Goal: Task Accomplishment & Management: Manage account settings

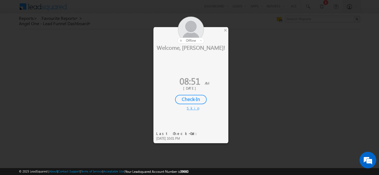
click at [190, 101] on div "Check-In" at bounding box center [191, 99] width 32 height 9
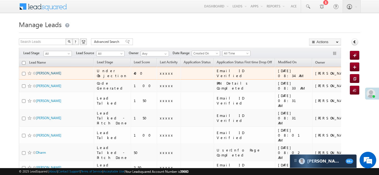
click at [40, 74] on link "Meraj" at bounding box center [48, 73] width 25 height 4
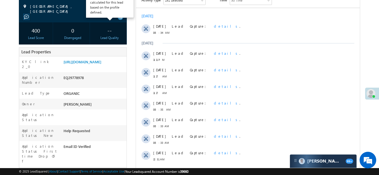
scroll to position [89, 0]
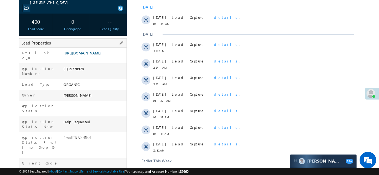
click at [93, 55] on link "https://angelbroking1-pk3em7sa.customui-test.leadsquared.com?leadId=aa408d8d-db…" at bounding box center [82, 53] width 38 height 5
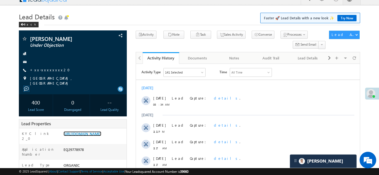
scroll to position [0, 0]
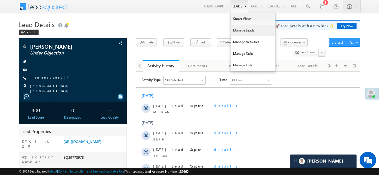
click at [241, 30] on link "Manage Leads" at bounding box center [253, 31] width 44 height 12
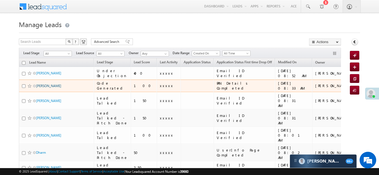
click at [44, 86] on link "[PERSON_NAME]" at bounding box center [48, 86] width 25 height 4
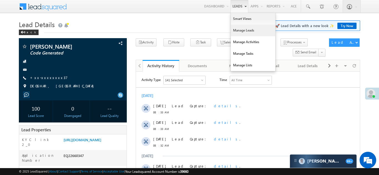
click at [235, 30] on link "Manage Leads" at bounding box center [253, 31] width 44 height 12
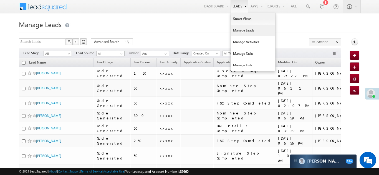
click at [241, 30] on link "Manage Leads" at bounding box center [253, 31] width 44 height 12
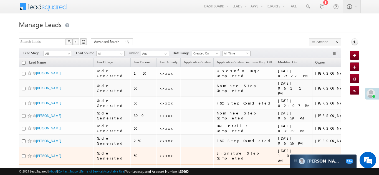
click at [226, 147] on td "Signature Step Completed" at bounding box center [243, 155] width 61 height 17
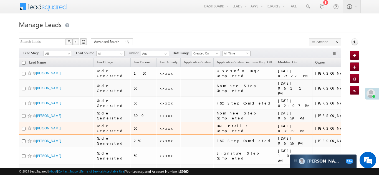
click at [111, 124] on div "Code Generated" at bounding box center [112, 129] width 31 height 10
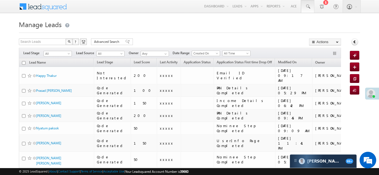
click at [307, 5] on span at bounding box center [308, 7] width 6 height 6
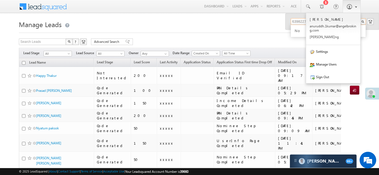
type input "6398227065"
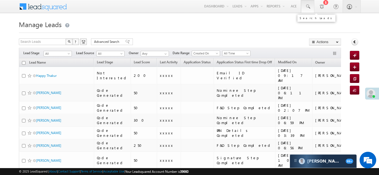
click at [307, 6] on span at bounding box center [308, 7] width 6 height 6
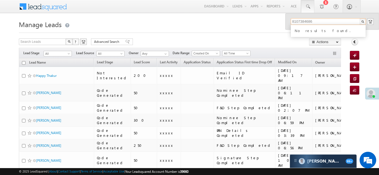
type input "8107384686"
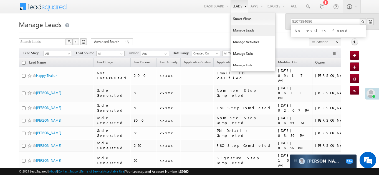
click at [236, 32] on link "Manage Leads" at bounding box center [253, 31] width 44 height 12
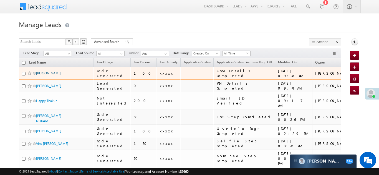
click at [52, 72] on link "JETTI VAMSHI KRISHNA" at bounding box center [48, 73] width 25 height 4
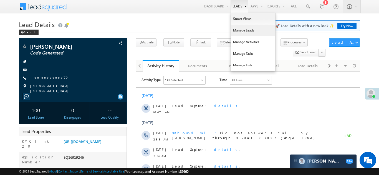
click at [236, 31] on link "Manage Leads" at bounding box center [253, 31] width 44 height 12
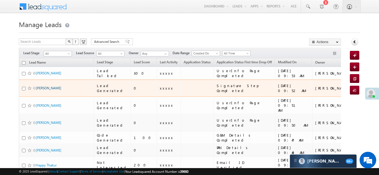
click at [40, 86] on link "[PERSON_NAME]" at bounding box center [48, 88] width 25 height 4
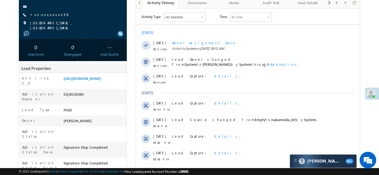
scroll to position [67, 0]
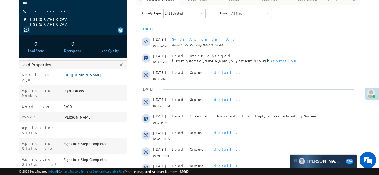
click at [92, 75] on link "https://angelbroking1-pk3em7sa.customui-test.leadsquared.com?leadId=4fc89762-64…" at bounding box center [82, 75] width 38 height 5
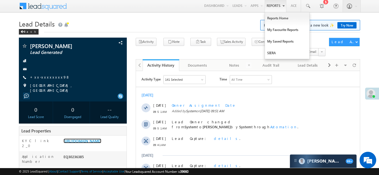
scroll to position [0, 0]
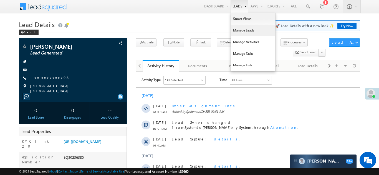
click at [237, 32] on link "Manage Leads" at bounding box center [253, 31] width 44 height 12
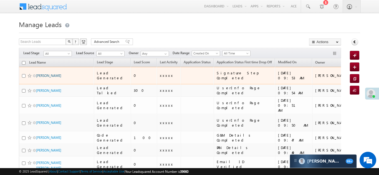
click at [40, 74] on link "[PERSON_NAME]" at bounding box center [48, 76] width 25 height 4
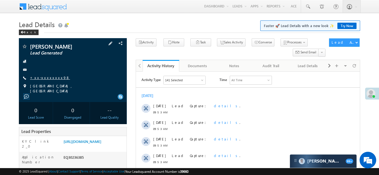
click at [49, 79] on link "+xx-xxxxxxxx98" at bounding box center [50, 77] width 40 height 5
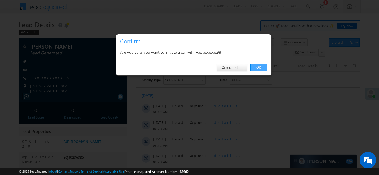
click at [256, 67] on link "OK" at bounding box center [258, 68] width 17 height 8
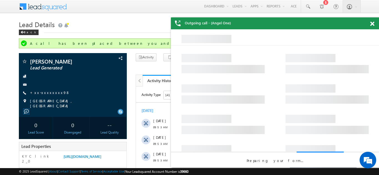
click at [371, 23] on span at bounding box center [372, 24] width 4 height 5
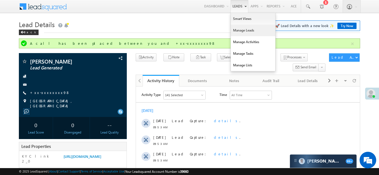
click at [239, 31] on link "Manage Leads" at bounding box center [253, 31] width 44 height 12
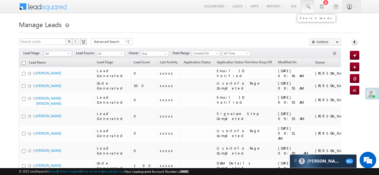
click at [307, 6] on span at bounding box center [308, 7] width 6 height 6
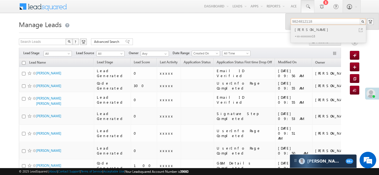
type input "9824812118"
click at [315, 30] on div "Mukesh Motwani" at bounding box center [330, 30] width 74 height 6
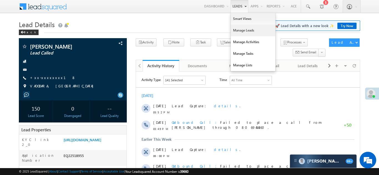
click at [239, 31] on link "Manage Leads" at bounding box center [253, 31] width 44 height 12
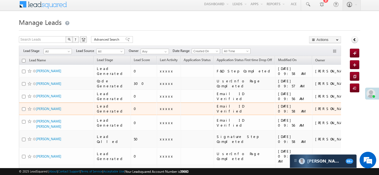
scroll to position [6, 0]
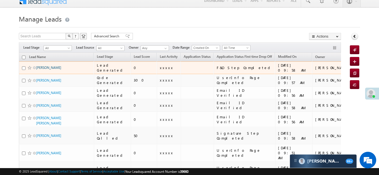
click at [51, 67] on link "[PERSON_NAME]" at bounding box center [48, 68] width 25 height 4
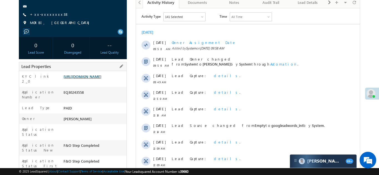
click at [93, 79] on link "https://angelbroking1-pk3em7sa.customui-test.leadsquared.com?leadId=37d84ac0-b4…" at bounding box center [82, 76] width 38 height 5
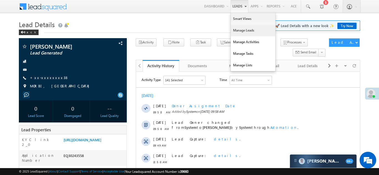
click at [235, 33] on link "Manage Leads" at bounding box center [253, 31] width 44 height 12
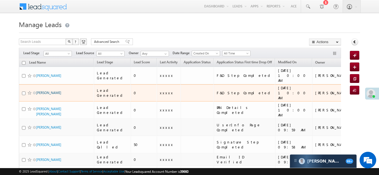
click at [54, 91] on link "[PERSON_NAME]" at bounding box center [48, 93] width 25 height 4
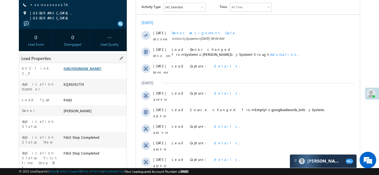
click at [94, 71] on link "[URL][DOMAIN_NAME]" at bounding box center [82, 68] width 38 height 5
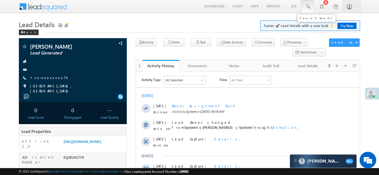
click at [307, 5] on span at bounding box center [308, 7] width 6 height 6
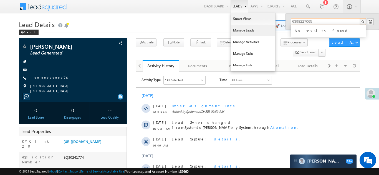
type input "6398227065"
click at [238, 31] on link "Manage Leads" at bounding box center [253, 31] width 44 height 12
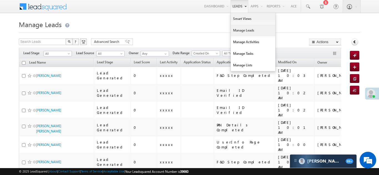
click at [239, 33] on link "Manage Leads" at bounding box center [253, 31] width 44 height 12
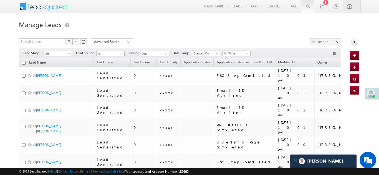
click at [309, 7] on span at bounding box center [308, 7] width 6 height 6
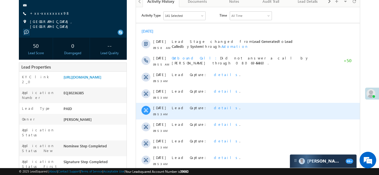
scroll to position [91, 0]
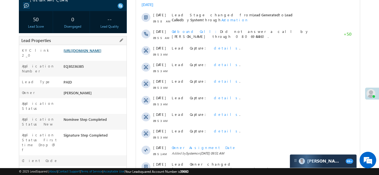
click at [91, 52] on link "[URL][DOMAIN_NAME]" at bounding box center [82, 50] width 38 height 5
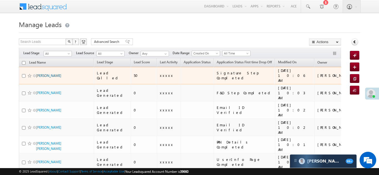
click at [37, 74] on link "[PERSON_NAME]" at bounding box center [48, 76] width 25 height 4
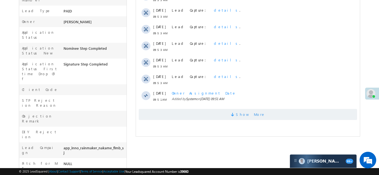
scroll to position [165, 0]
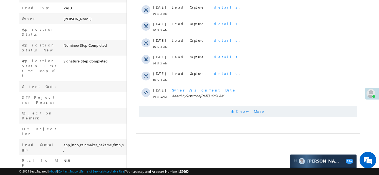
click at [225, 117] on span "Show More" at bounding box center [247, 111] width 218 height 11
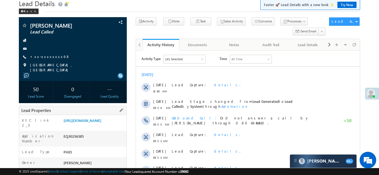
scroll to position [56, 0]
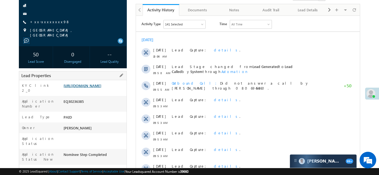
click at [87, 88] on link "https://angelbroking1-pk3em7sa.customui-test.leadsquared.com?leadId=4fc89762-64…" at bounding box center [82, 85] width 38 height 5
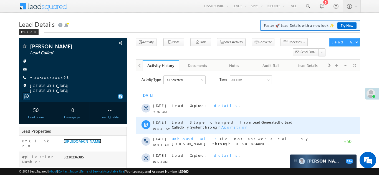
scroll to position [0, 0]
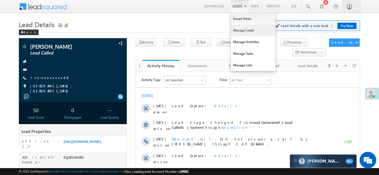
click at [234, 29] on link "Manage Leads" at bounding box center [253, 31] width 44 height 12
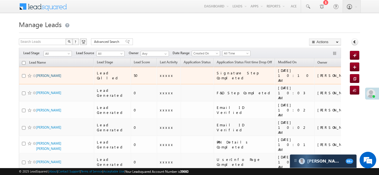
click at [40, 74] on link "[PERSON_NAME]" at bounding box center [48, 76] width 25 height 4
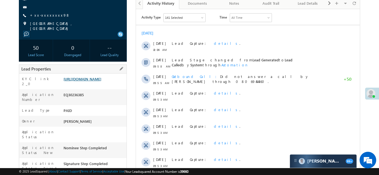
click at [98, 81] on link "https://angelbroking1-pk3em7sa.customui-test.leadsquared.com?leadId=4fc89762-64…" at bounding box center [82, 79] width 38 height 5
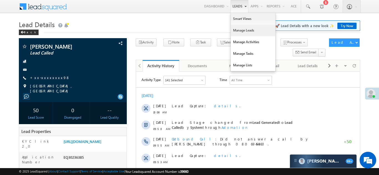
click at [234, 30] on link "Manage Leads" at bounding box center [253, 31] width 44 height 12
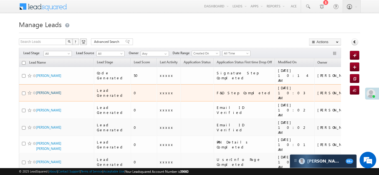
click at [56, 91] on link "[PERSON_NAME]" at bounding box center [48, 93] width 25 height 4
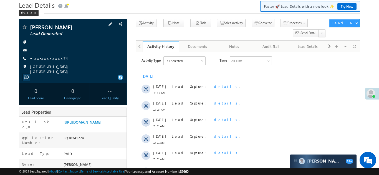
click at [43, 57] on link "+xx-xxxxxxxx74" at bounding box center [48, 58] width 36 height 5
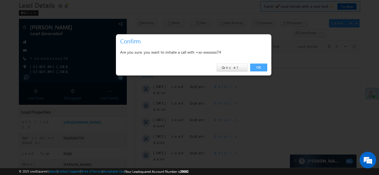
click at [257, 66] on link "OK" at bounding box center [258, 68] width 17 height 8
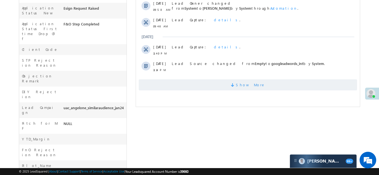
scroll to position [218, 0]
click at [196, 81] on span "Show More" at bounding box center [247, 85] width 218 height 11
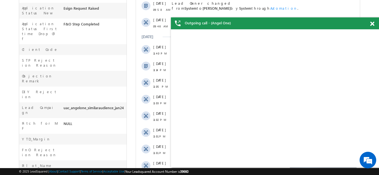
scroll to position [0, 0]
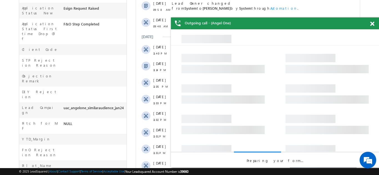
click at [372, 26] on span at bounding box center [372, 24] width 4 height 5
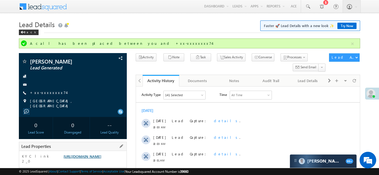
click at [90, 159] on link "https://angelbroking1-pk3em7sa.customui-test.leadsquared.com?leadId=f4e9ce16-51…" at bounding box center [82, 156] width 38 height 5
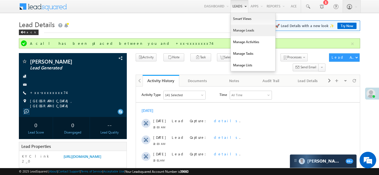
click at [240, 32] on link "Manage Leads" at bounding box center [253, 31] width 44 height 12
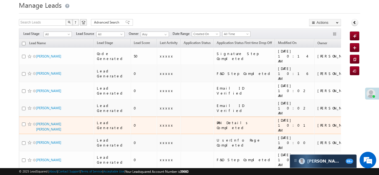
scroll to position [33, 0]
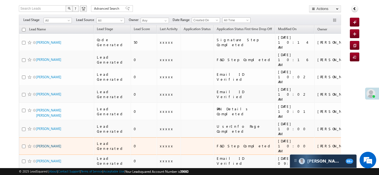
click at [50, 144] on link "[PERSON_NAME]" at bounding box center [48, 146] width 25 height 4
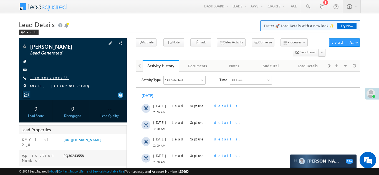
click at [47, 79] on link "+xx-xxxxxxxx38" at bounding box center [49, 77] width 39 height 5
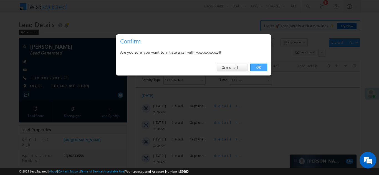
click at [259, 66] on link "OK" at bounding box center [258, 68] width 17 height 8
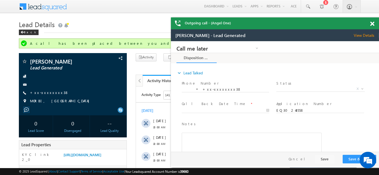
click at [372, 24] on span at bounding box center [372, 24] width 4 height 5
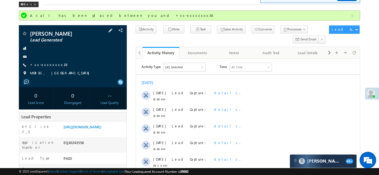
scroll to position [65, 0]
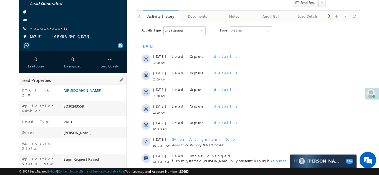
click at [94, 93] on link "https://angelbroking1-pk3em7sa.customui-test.leadsquared.com?leadId=37d84ac0-b4…" at bounding box center [82, 90] width 38 height 5
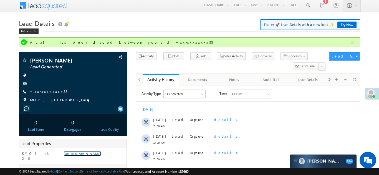
scroll to position [0, 0]
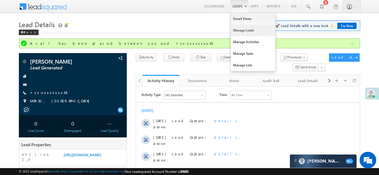
click at [235, 29] on link "Manage Leads" at bounding box center [253, 31] width 44 height 12
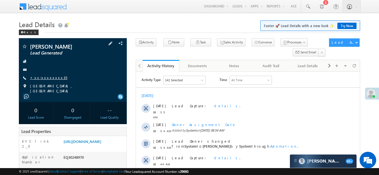
click at [45, 77] on link "+xx-xxxxxxxx35" at bounding box center [48, 77] width 37 height 5
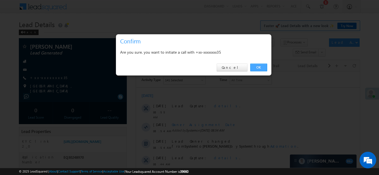
click at [257, 67] on link "OK" at bounding box center [258, 68] width 17 height 8
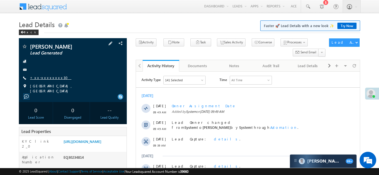
click at [44, 78] on link "+xx-xxxxxxxx30" at bounding box center [50, 77] width 41 height 5
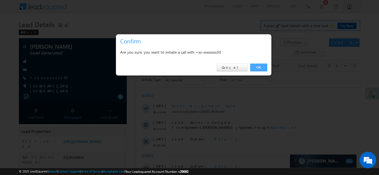
click at [256, 68] on link "OK" at bounding box center [258, 68] width 17 height 8
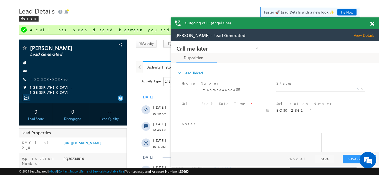
click at [372, 22] on span at bounding box center [372, 24] width 4 height 5
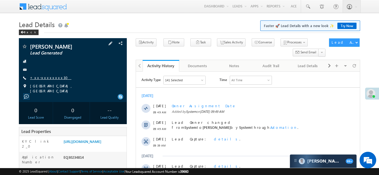
click at [44, 78] on link "+xx-xxxxxxxx30" at bounding box center [50, 77] width 41 height 5
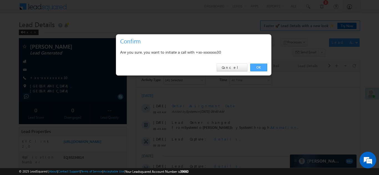
click at [257, 66] on link "OK" at bounding box center [258, 68] width 17 height 8
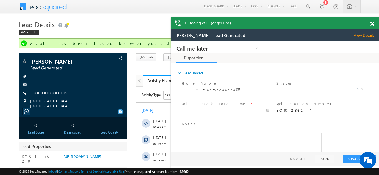
drag, startPoint x: 371, startPoint y: 23, endPoint x: 164, endPoint y: 7, distance: 208.3
click at [371, 23] on span at bounding box center [372, 24] width 4 height 5
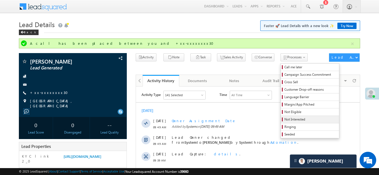
click at [284, 118] on span "Not Interested" at bounding box center [310, 119] width 53 height 5
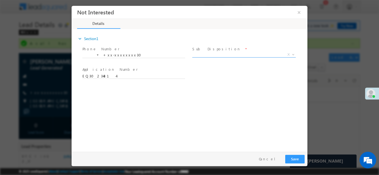
click at [234, 54] on span "X" at bounding box center [243, 55] width 103 height 6
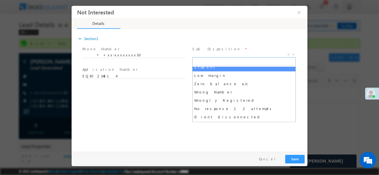
scroll to position [42, 0]
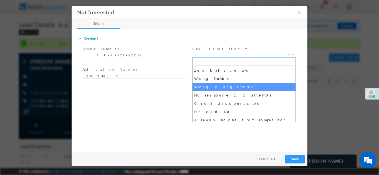
drag, startPoint x: 227, startPoint y: 88, endPoint x: 230, endPoint y: 91, distance: 4.1
select select "Wrongly Registered"
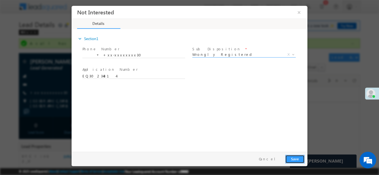
click at [291, 158] on button "Save" at bounding box center [294, 159] width 19 height 9
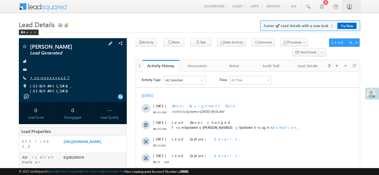
click at [44, 78] on link "+xx-xxxxxxxx27" at bounding box center [50, 77] width 40 height 5
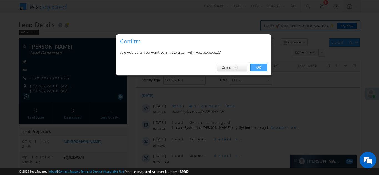
click at [257, 67] on link "OK" at bounding box center [258, 68] width 17 height 8
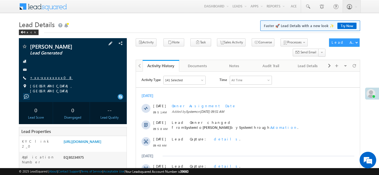
click at [43, 78] on link "+xx-xxxxxxxx08" at bounding box center [51, 77] width 43 height 5
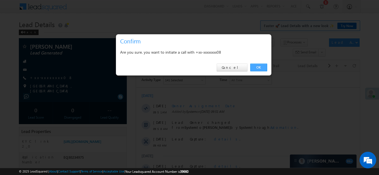
click at [258, 68] on link "OK" at bounding box center [258, 68] width 17 height 8
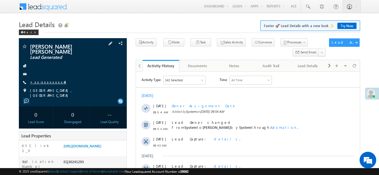
click at [44, 80] on link "+xx-xxxxxxxx43" at bounding box center [48, 82] width 36 height 5
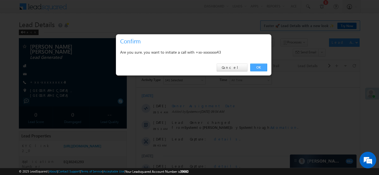
click at [259, 68] on link "OK" at bounding box center [258, 68] width 17 height 8
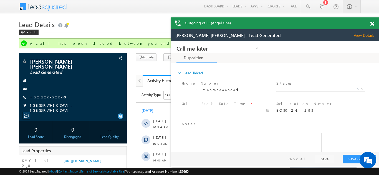
click at [371, 22] on span at bounding box center [372, 24] width 4 height 5
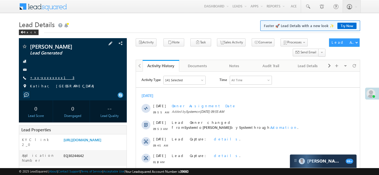
click at [42, 78] on link "+xx-xxxxxxxx13" at bounding box center [52, 77] width 44 height 5
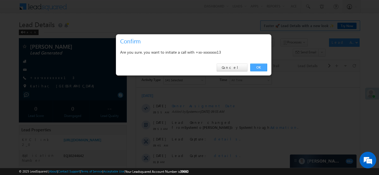
click at [257, 67] on link "OK" at bounding box center [258, 68] width 17 height 8
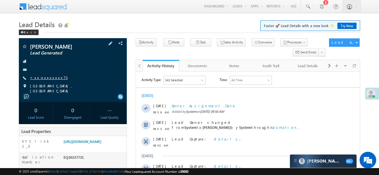
click at [44, 78] on link "+xx-xxxxxxxx75" at bounding box center [48, 77] width 37 height 5
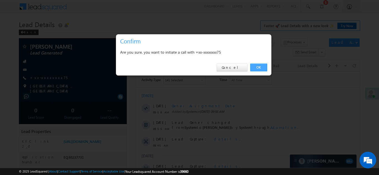
click at [259, 68] on link "OK" at bounding box center [258, 68] width 17 height 8
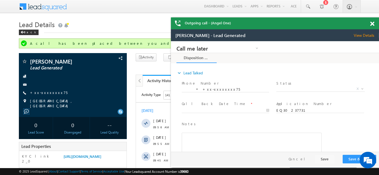
click at [372, 23] on span at bounding box center [372, 24] width 4 height 5
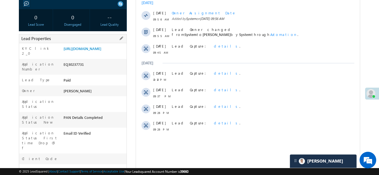
scroll to position [72, 0]
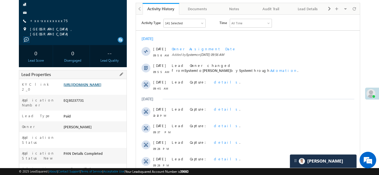
click at [89, 87] on link "https://angelbroking1-pk3em7sa.customui-test.leadsquared.com?leadId=dd311a91-bc…" at bounding box center [82, 84] width 38 height 5
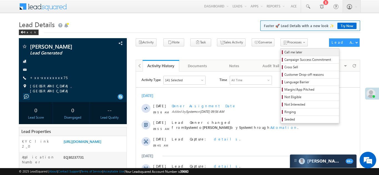
click at [284, 51] on span "Call me later" at bounding box center [310, 52] width 53 height 5
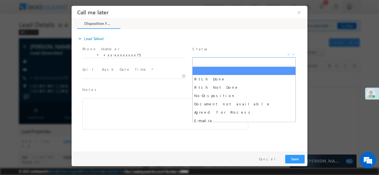
click at [213, 54] on span "X" at bounding box center [243, 55] width 103 height 6
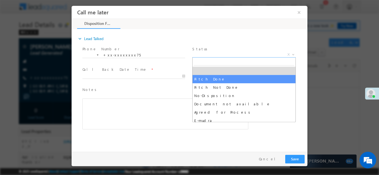
select select "Pitch Done"
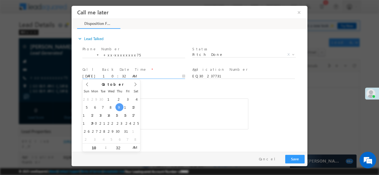
click at [99, 73] on input "10/09/25 10:32 AM" at bounding box center [133, 76] width 103 height 6
type input "[DATE] 10:32 AM"
click at [165, 105] on div "Rich Text Editor, 40788eee-0fb2-11ec-a811-0adc8a9d82c2__tab1__section1__Notes__…" at bounding box center [165, 113] width 166 height 31
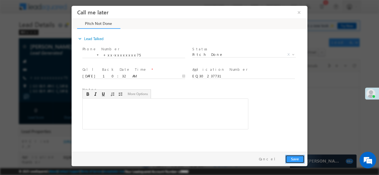
click at [293, 157] on button "Save" at bounding box center [294, 159] width 19 height 9
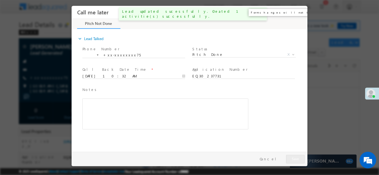
click at [300, 12] on button "×" at bounding box center [298, 12] width 9 height 10
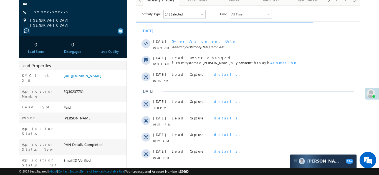
scroll to position [73, 0]
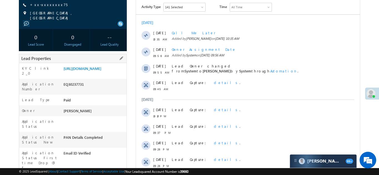
copy div "EQ30237731"
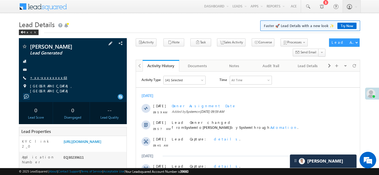
click at [46, 79] on link "+xx-xxxxxxxx63" at bounding box center [48, 77] width 37 height 5
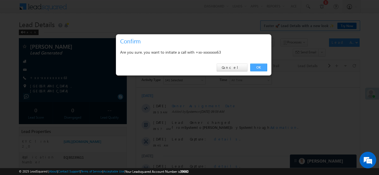
click at [256, 66] on link "OK" at bounding box center [258, 68] width 17 height 8
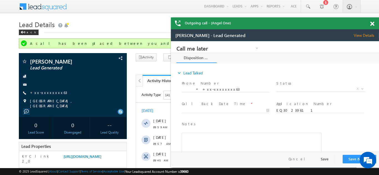
click at [371, 24] on span at bounding box center [372, 24] width 4 height 5
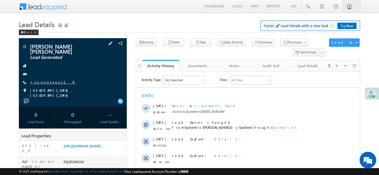
click at [43, 82] on link "+xx-xxxxxxxx19" at bounding box center [52, 82] width 45 height 5
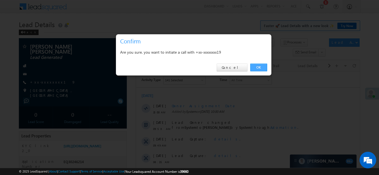
click at [257, 68] on link "OK" at bounding box center [258, 68] width 17 height 8
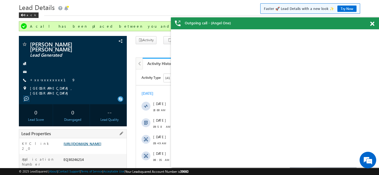
click at [85, 143] on link "https://angelbroking1-pk3em7sa.customui-test.leadsquared.com?leadId=3e96b719-31…" at bounding box center [82, 144] width 38 height 5
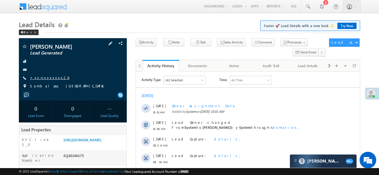
click at [45, 78] on link "+xx-xxxxxxxx26" at bounding box center [49, 77] width 39 height 5
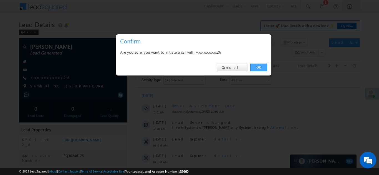
click at [256, 67] on link "OK" at bounding box center [258, 68] width 17 height 8
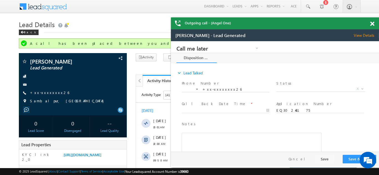
click at [371, 24] on span at bounding box center [372, 24] width 4 height 5
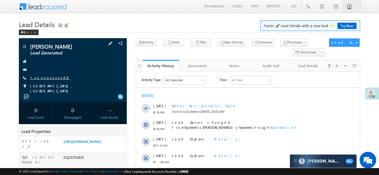
click at [43, 78] on link "+xx-xxxxxxxx98" at bounding box center [50, 77] width 40 height 5
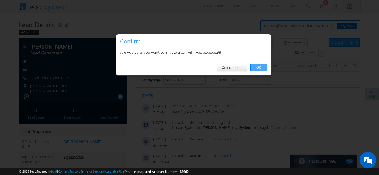
click at [257, 66] on link "OK" at bounding box center [258, 68] width 17 height 8
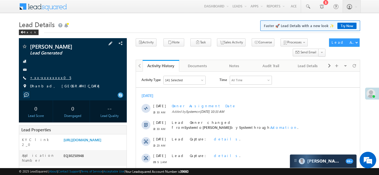
click at [44, 77] on link "+xx-xxxxxxxx05" at bounding box center [50, 77] width 41 height 5
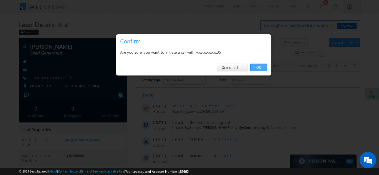
click at [258, 67] on link "OK" at bounding box center [258, 68] width 17 height 8
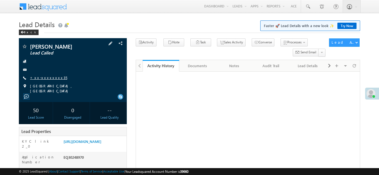
click at [44, 76] on link "+xx-xxxxxxxx35" at bounding box center [48, 77] width 37 height 5
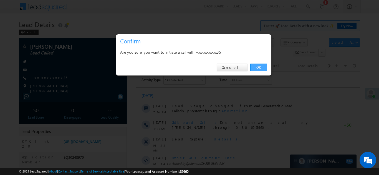
click at [259, 67] on link "OK" at bounding box center [258, 68] width 17 height 8
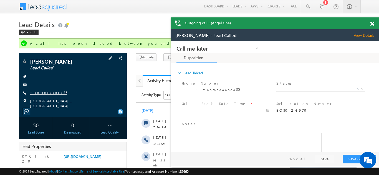
click at [48, 91] on link "+xx-xxxxxxxx35" at bounding box center [48, 92] width 37 height 5
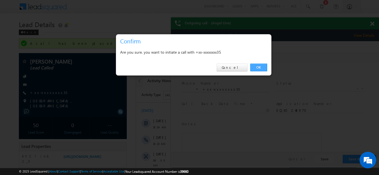
click at [258, 68] on link "OK" at bounding box center [258, 68] width 17 height 8
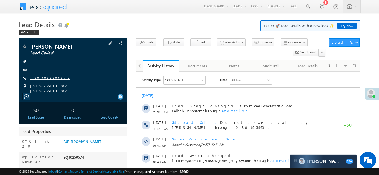
click at [47, 78] on link "+xx-xxxxxxxx27" at bounding box center [50, 77] width 40 height 5
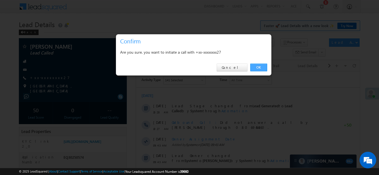
click at [257, 67] on link "OK" at bounding box center [258, 68] width 17 height 8
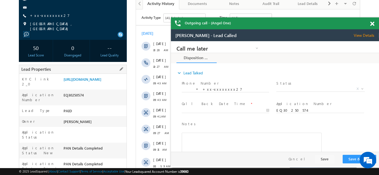
scroll to position [78, 0]
click at [93, 81] on link "https://angelbroking1-pk3em7sa.customui-test.leadsquared.com?leadId=41713c10-21…" at bounding box center [82, 79] width 38 height 5
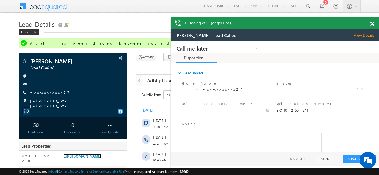
scroll to position [0, 0]
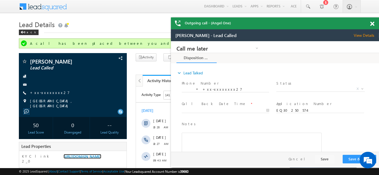
click at [373, 24] on span at bounding box center [372, 24] width 4 height 5
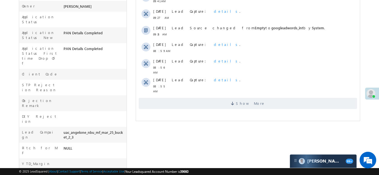
scroll to position [193, 0]
click at [204, 99] on span "Show More" at bounding box center [247, 103] width 218 height 11
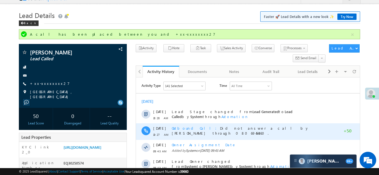
scroll to position [0, 0]
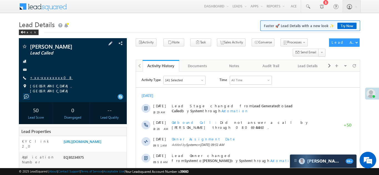
click at [43, 76] on link "+xx-xxxxxxxx08" at bounding box center [51, 77] width 43 height 5
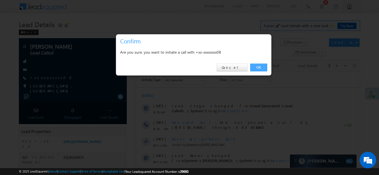
click at [257, 67] on link "OK" at bounding box center [258, 68] width 17 height 8
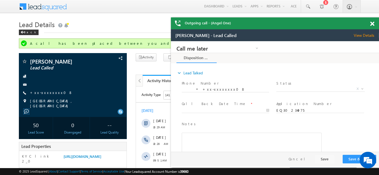
click at [372, 23] on span at bounding box center [372, 24] width 4 height 5
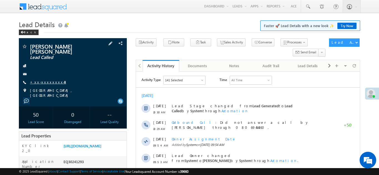
click at [42, 80] on link "+xx-xxxxxxxx43" at bounding box center [48, 82] width 36 height 5
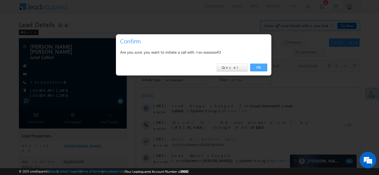
click at [258, 67] on link "OK" at bounding box center [258, 68] width 17 height 8
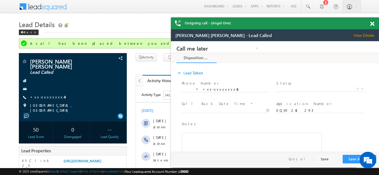
click at [372, 23] on div "Outgoing call - (Angel One)" at bounding box center [275, 23] width 208 height 12
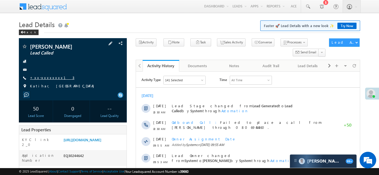
click at [44, 77] on link "+xx-xxxxxxxx13" at bounding box center [52, 77] width 44 height 5
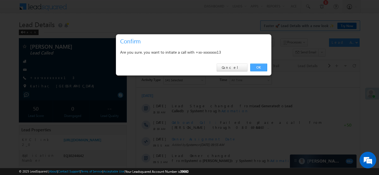
click at [256, 66] on link "OK" at bounding box center [258, 68] width 17 height 8
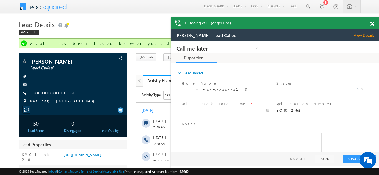
click at [371, 24] on span at bounding box center [372, 24] width 4 height 5
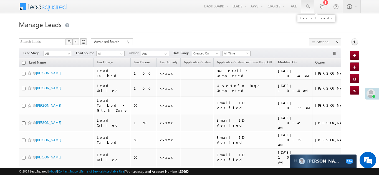
click at [307, 6] on span at bounding box center [308, 7] width 6 height 6
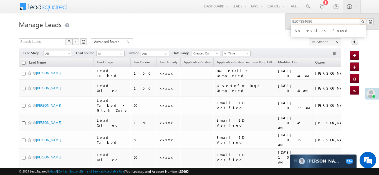
type input "8107384686"
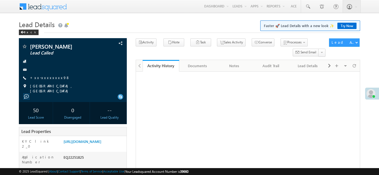
click at [43, 78] on link "+xx-xxxxxxxx98" at bounding box center [50, 77] width 40 height 5
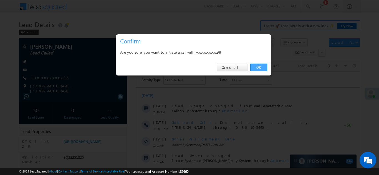
click at [257, 68] on link "OK" at bounding box center [258, 68] width 17 height 8
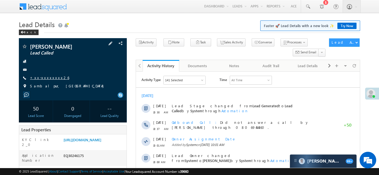
click at [46, 77] on link "+xx-xxxxxxxx26" at bounding box center [49, 77] width 39 height 5
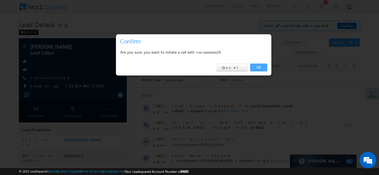
click at [256, 67] on link "OK" at bounding box center [258, 68] width 17 height 8
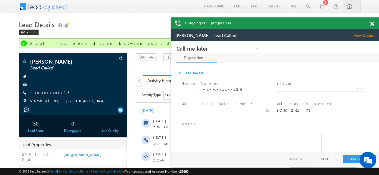
click at [371, 24] on span at bounding box center [372, 24] width 4 height 5
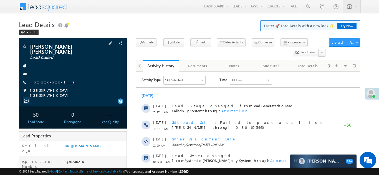
click at [41, 81] on link "+xx-xxxxxxxx19" at bounding box center [52, 82] width 45 height 5
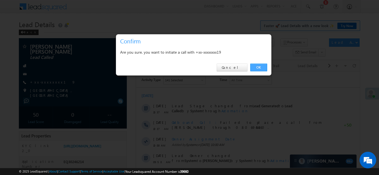
click at [257, 66] on link "OK" at bounding box center [258, 68] width 17 height 8
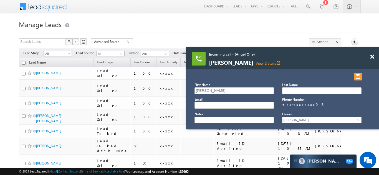
click at [255, 63] on link "View Details open_in_new" at bounding box center [267, 63] width 25 height 5
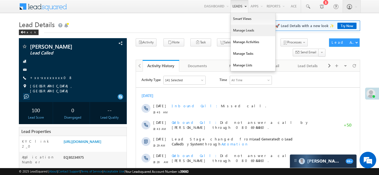
click at [235, 32] on link "Manage Leads" at bounding box center [253, 31] width 44 height 12
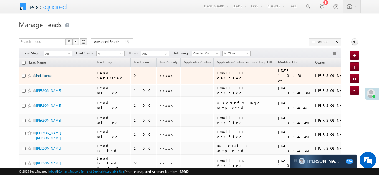
click at [42, 74] on link "Indalkumar" at bounding box center [44, 76] width 16 height 4
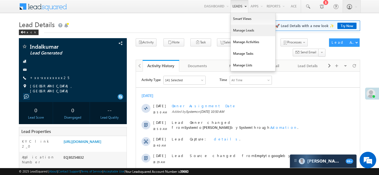
click at [239, 30] on link "Manage Leads" at bounding box center [253, 31] width 44 height 12
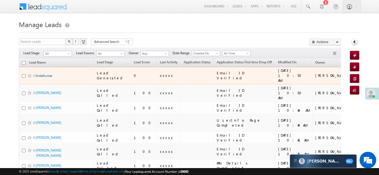
click at [47, 74] on link "Indalkumar" at bounding box center [44, 76] width 16 height 4
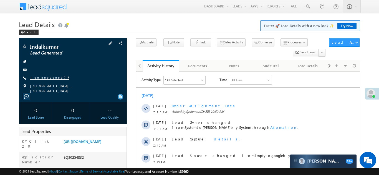
click at [41, 77] on link "+xx-xxxxxxxx25" at bounding box center [49, 77] width 39 height 5
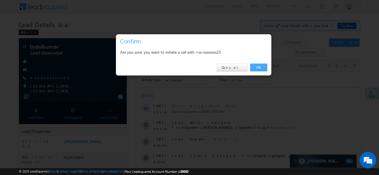
click at [257, 68] on link "OK" at bounding box center [258, 68] width 17 height 8
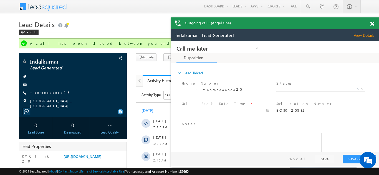
click at [372, 24] on div "Outgoing call - (Angel One)" at bounding box center [275, 23] width 208 height 12
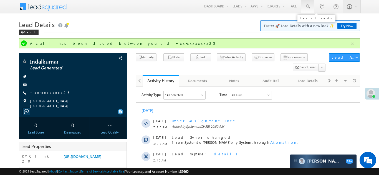
click at [305, 6] on span at bounding box center [308, 7] width 6 height 6
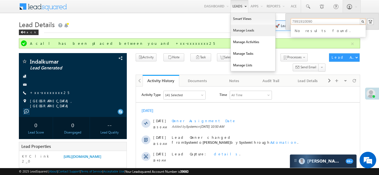
type input "7991910090"
click at [241, 29] on link "Manage Leads" at bounding box center [253, 31] width 44 height 12
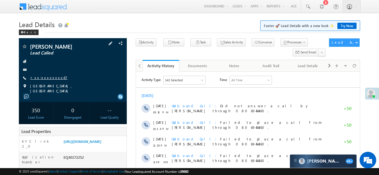
click at [42, 76] on link "+xx-xxxxxxxx67" at bounding box center [48, 77] width 37 height 5
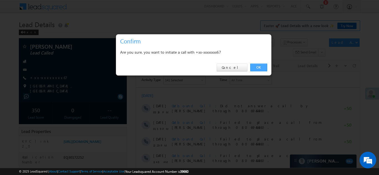
click at [256, 67] on link "OK" at bounding box center [258, 68] width 17 height 8
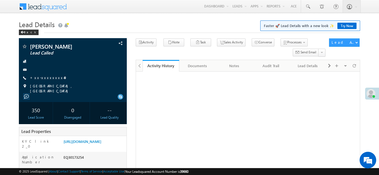
click at [46, 78] on link "+xx-xxxxxxxx49" at bounding box center [48, 77] width 37 height 5
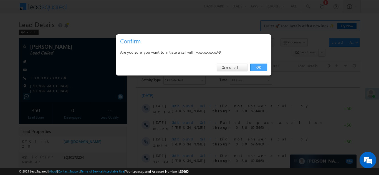
click at [259, 66] on link "OK" at bounding box center [258, 68] width 17 height 8
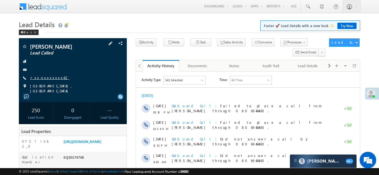
click at [45, 77] on link "+xx-xxxxxxxx62" at bounding box center [49, 77] width 39 height 5
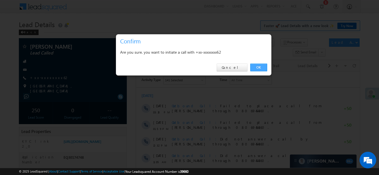
click at [257, 66] on link "OK" at bounding box center [258, 68] width 17 height 8
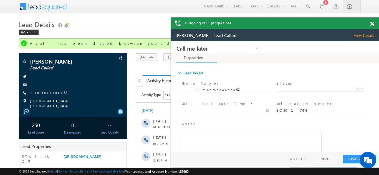
click at [372, 23] on span at bounding box center [372, 24] width 4 height 5
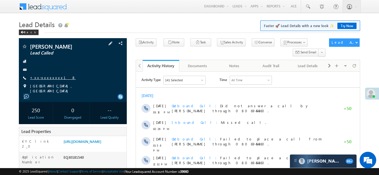
click at [43, 77] on link "+xx-xxxxxxxx18" at bounding box center [53, 77] width 46 height 5
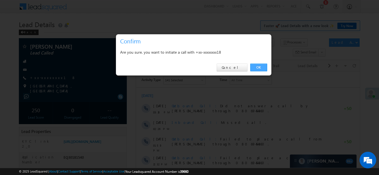
click at [258, 66] on link "OK" at bounding box center [258, 68] width 17 height 8
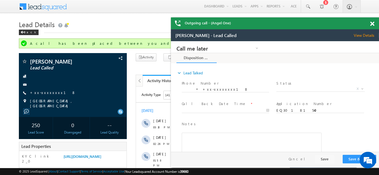
click at [373, 22] on span at bounding box center [372, 24] width 4 height 5
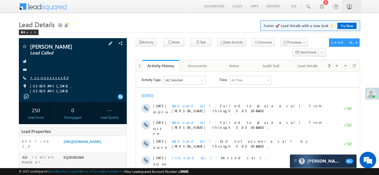
click at [48, 77] on link "+xx-xxxxxxxx93" at bounding box center [49, 77] width 39 height 5
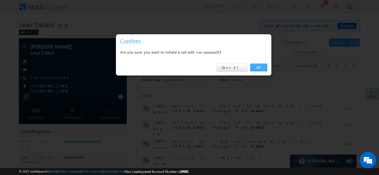
click at [256, 65] on link "OK" at bounding box center [258, 68] width 17 height 8
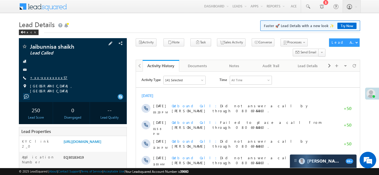
click at [44, 77] on link "+xx-xxxxxxxx57" at bounding box center [48, 77] width 37 height 5
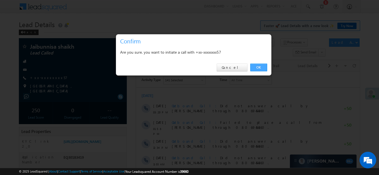
click at [257, 67] on link "OK" at bounding box center [258, 68] width 17 height 8
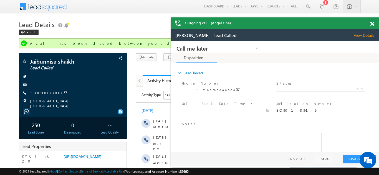
click at [371, 22] on span at bounding box center [372, 24] width 4 height 5
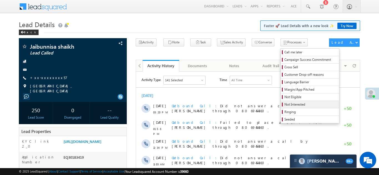
click at [284, 103] on span "Not Interested" at bounding box center [310, 104] width 53 height 5
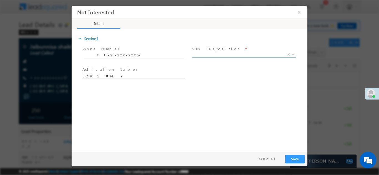
click at [226, 55] on span "X" at bounding box center [243, 55] width 103 height 6
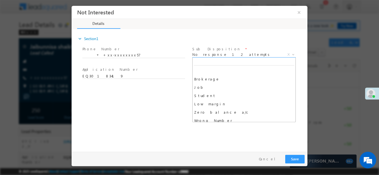
click at [231, 53] on span "No response 12 attempts" at bounding box center [237, 54] width 90 height 5
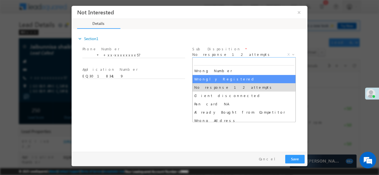
select select "Wrongly Registered"
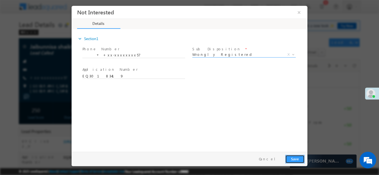
click at [299, 160] on button "Save" at bounding box center [294, 159] width 19 height 9
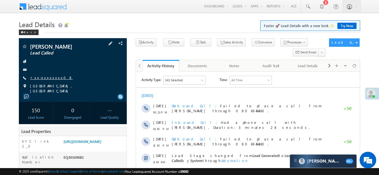
click at [45, 77] on link "+xx-xxxxxxxx08" at bounding box center [51, 77] width 43 height 5
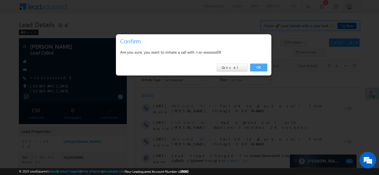
click at [256, 68] on link "OK" at bounding box center [258, 68] width 17 height 8
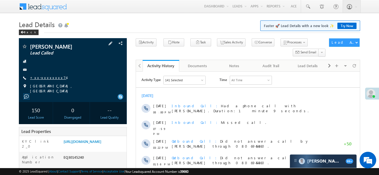
click at [40, 77] on link "+xx-xxxxxxxx74" at bounding box center [48, 77] width 36 height 5
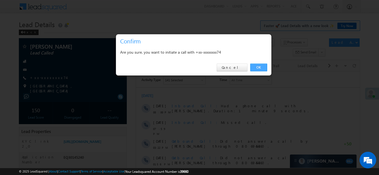
click at [258, 68] on link "OK" at bounding box center [258, 68] width 17 height 8
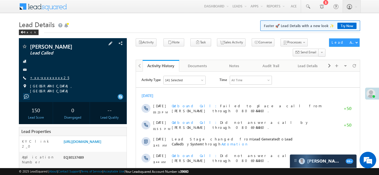
click at [44, 78] on link "+xx-xxxxxxxx25" at bounding box center [49, 77] width 39 height 5
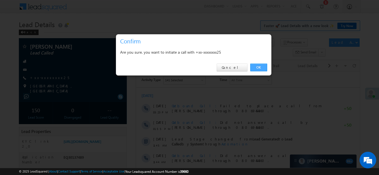
click at [257, 67] on link "OK" at bounding box center [258, 68] width 17 height 8
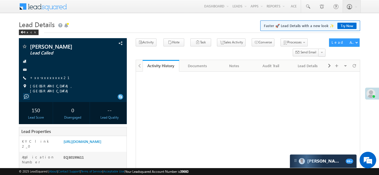
click at [44, 77] on link "+xx-xxxxxxxx21" at bounding box center [53, 77] width 46 height 5
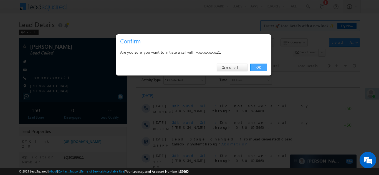
click at [259, 67] on link "OK" at bounding box center [258, 68] width 17 height 8
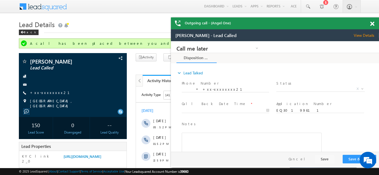
click at [372, 24] on span at bounding box center [372, 24] width 4 height 5
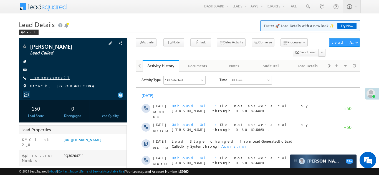
click at [44, 80] on link "+xx-xxxxxxxx27" at bounding box center [50, 77] width 40 height 5
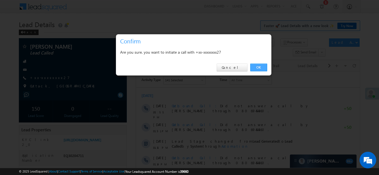
click at [258, 67] on link "OK" at bounding box center [258, 68] width 17 height 8
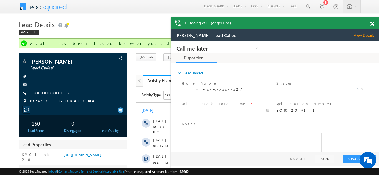
click at [373, 24] on span at bounding box center [372, 24] width 4 height 5
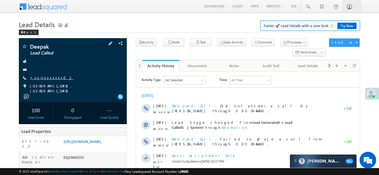
drag, startPoint x: 0, startPoint y: 0, endPoint x: 42, endPoint y: 78, distance: 88.9
click at [42, 78] on link "+xx-xxxxxxxx02" at bounding box center [51, 77] width 43 height 5
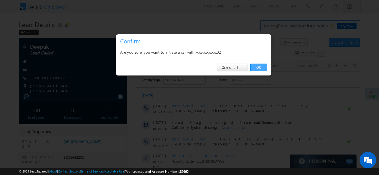
click at [257, 66] on link "OK" at bounding box center [258, 68] width 17 height 8
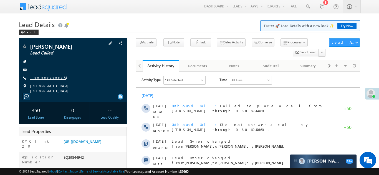
click at [44, 80] on link "+xx-xxxxxxxx54" at bounding box center [48, 77] width 36 height 5
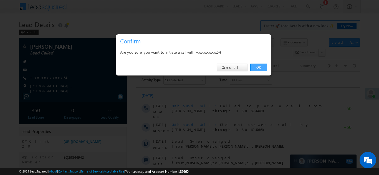
click at [258, 68] on link "OK" at bounding box center [258, 68] width 17 height 8
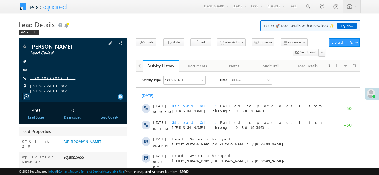
click at [42, 78] on link "+xx-xxxxxxxx91" at bounding box center [52, 77] width 45 height 5
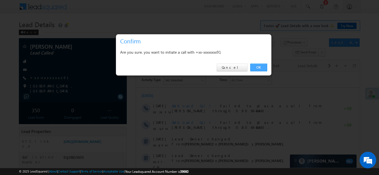
click at [257, 67] on link "OK" at bounding box center [258, 68] width 17 height 8
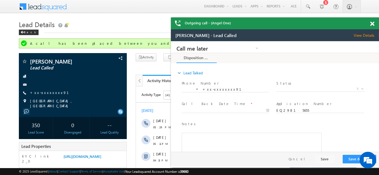
click at [372, 24] on span at bounding box center [372, 24] width 4 height 5
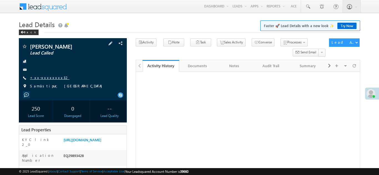
click at [44, 77] on link "+xx-xxxxxxxx32" at bounding box center [49, 77] width 39 height 5
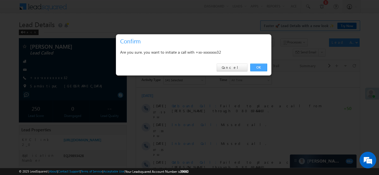
click at [256, 69] on link "OK" at bounding box center [258, 68] width 17 height 8
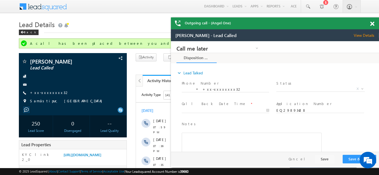
click at [372, 24] on span at bounding box center [372, 24] width 4 height 5
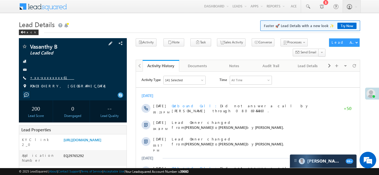
click at [47, 77] on link "+xx-xxxxxxxx61" at bounding box center [52, 77] width 44 height 5
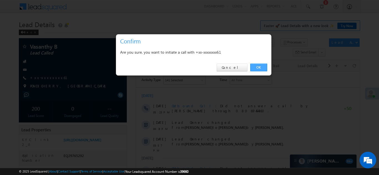
click at [254, 66] on link "OK" at bounding box center [258, 68] width 17 height 8
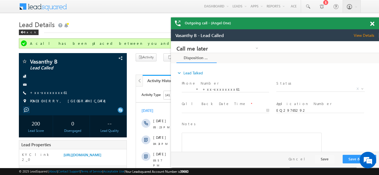
click at [371, 24] on span at bounding box center [372, 24] width 4 height 5
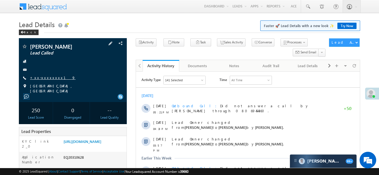
click at [46, 77] on link "+xx-xxxxxxxx19" at bounding box center [52, 77] width 45 height 5
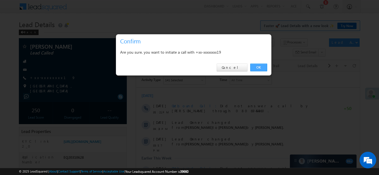
click at [258, 66] on link "OK" at bounding box center [258, 68] width 17 height 8
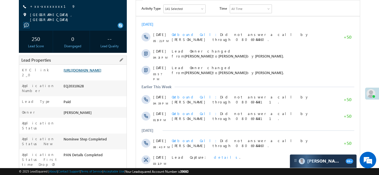
scroll to position [86, 0]
click at [89, 68] on link "https://angelbroking1-pk3em7sa.customui-test.leadsquared.com?leadId=ca85e85c-19…" at bounding box center [82, 70] width 38 height 5
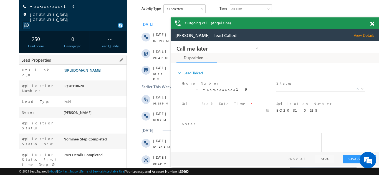
scroll to position [0, 0]
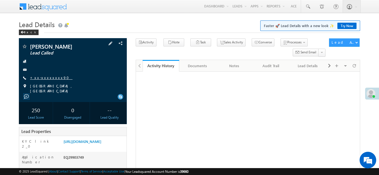
click at [43, 76] on link "+xx-xxxxxxxx90" at bounding box center [51, 77] width 42 height 5
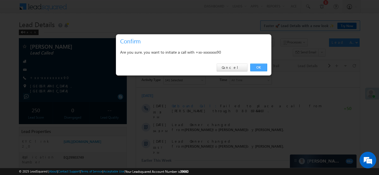
click at [257, 66] on link "OK" at bounding box center [258, 68] width 17 height 8
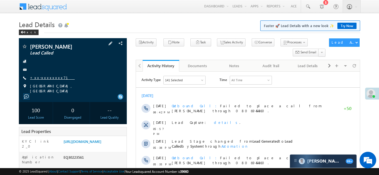
click at [46, 77] on link "+xx-xxxxxxxx71" at bounding box center [52, 77] width 45 height 5
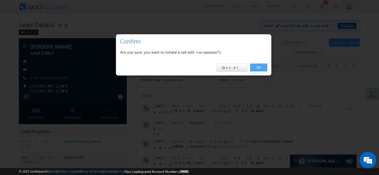
click at [257, 67] on link "OK" at bounding box center [258, 68] width 17 height 8
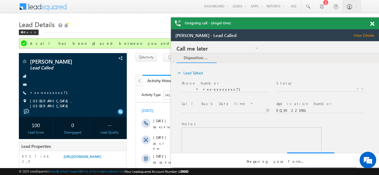
click at [370, 24] on span at bounding box center [372, 24] width 4 height 5
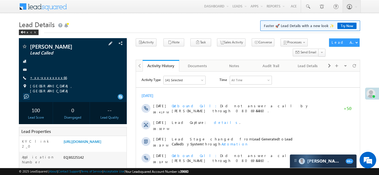
click at [44, 76] on link "+xx-xxxxxxxx66" at bounding box center [48, 77] width 37 height 5
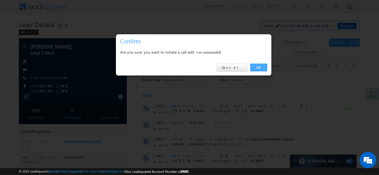
click at [256, 66] on link "OK" at bounding box center [258, 68] width 17 height 8
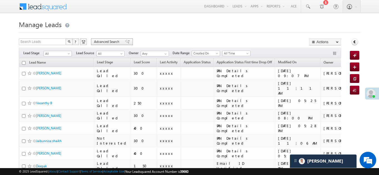
click at [125, 41] on span at bounding box center [127, 42] width 4 height 4
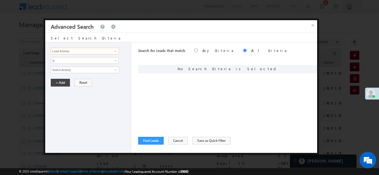
click at [65, 50] on input "Lead Activity" at bounding box center [85, 51] width 68 height 7
click at [65, 63] on link "KYC Journey" at bounding box center [85, 63] width 68 height 6
type input "KYC Journey"
click at [66, 68] on span "None Selected" at bounding box center [82, 70] width 63 height 6
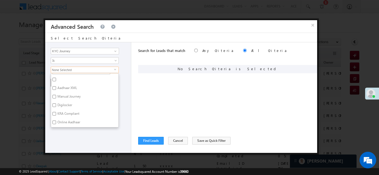
scroll to position [7, 0]
click at [54, 105] on input "Digilocker" at bounding box center [54, 105] width 4 height 4
checkbox input "true"
click at [122, 122] on div "Lead Activity Task Sales Group Prospect Id WA Last Message Timestamp 4th Day Di…" at bounding box center [88, 97] width 86 height 111
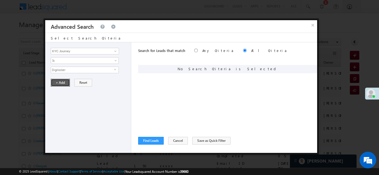
click at [63, 82] on button "+ Add" at bounding box center [60, 83] width 19 height 8
click at [63, 51] on input "Lead Activity" at bounding box center [85, 51] width 68 height 7
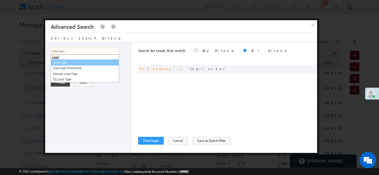
click at [61, 63] on link "Lead Type" at bounding box center [85, 63] width 68 height 6
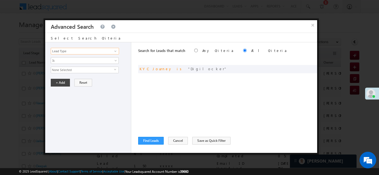
type input "Lead Type"
click at [62, 69] on span "None Selected" at bounding box center [82, 70] width 63 height 6
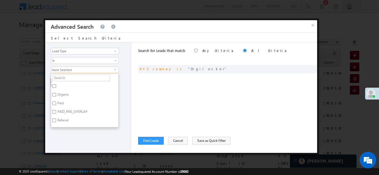
click at [54, 104] on input "Paid" at bounding box center [54, 104] width 4 height 4
checkbox input "true"
click at [58, 128] on div "Lead Activity Task Sales Group Prospect Id WA Last Message Timestamp 4th Day Di…" at bounding box center [88, 97] width 86 height 111
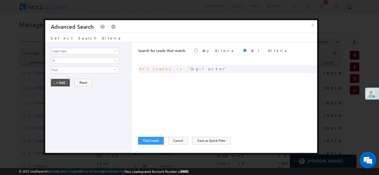
click at [57, 85] on button "+ Add" at bounding box center [60, 83] width 19 height 8
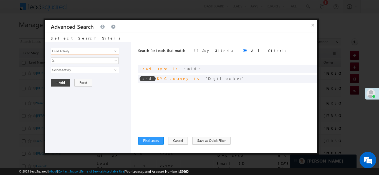
click at [76, 51] on input "Lead Activity" at bounding box center [85, 51] width 68 height 7
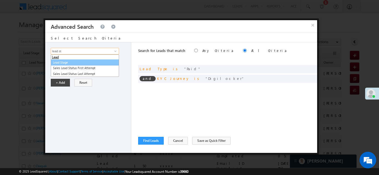
click at [70, 62] on link "Lead Stage" at bounding box center [85, 63] width 68 height 6
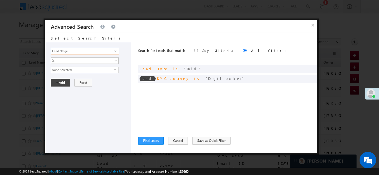
type input "Lead Stage"
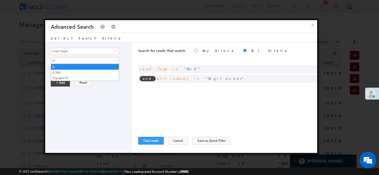
click at [70, 63] on link "Is" at bounding box center [85, 60] width 68 height 7
click at [67, 75] on link "Is Not" at bounding box center [85, 72] width 68 height 5
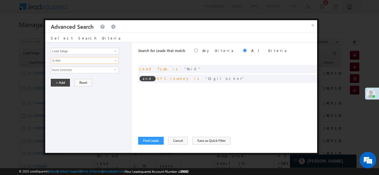
click at [68, 69] on span "None Selected" at bounding box center [82, 70] width 63 height 6
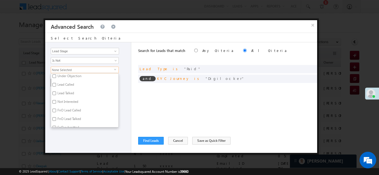
scroll to position [70, 0]
click at [55, 101] on input "Not Interested" at bounding box center [54, 102] width 4 height 4
checkbox input "true"
click at [55, 105] on input "Code Generated" at bounding box center [54, 105] width 4 height 4
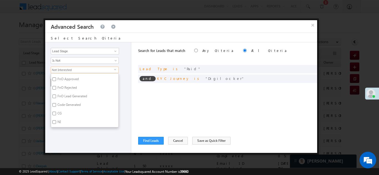
checkbox input "true"
click at [73, 132] on div "Lead Activity Task Sales Group Prospect Id WA Last Message Timestamp 4th Day Di…" at bounding box center [88, 97] width 86 height 111
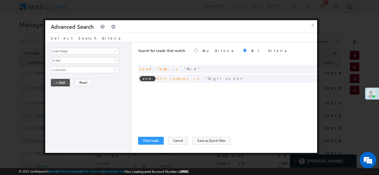
click at [62, 83] on button "+ Add" at bounding box center [60, 83] width 19 height 8
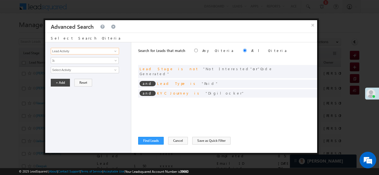
click at [70, 50] on input "Lead Activity" at bounding box center [85, 51] width 68 height 7
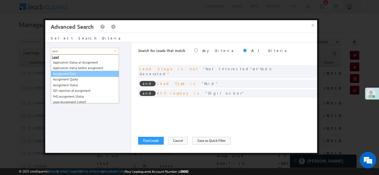
click at [72, 75] on link "Assignment Date" at bounding box center [85, 74] width 68 height 6
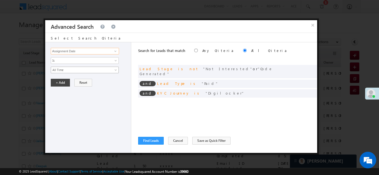
type input "Assignment Date"
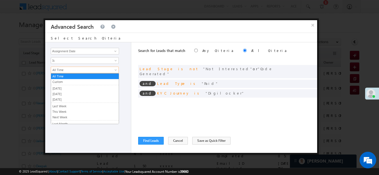
click at [68, 72] on span "All Time" at bounding box center [81, 70] width 60 height 5
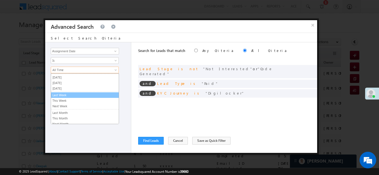
scroll to position [22, 0]
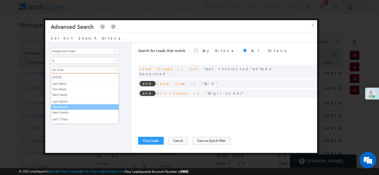
click at [56, 105] on link "This Month" at bounding box center [85, 107] width 68 height 5
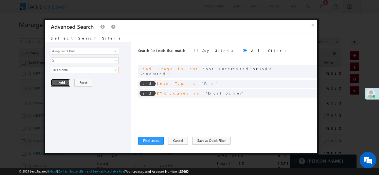
click at [62, 82] on button "+ Add" at bounding box center [60, 83] width 19 height 8
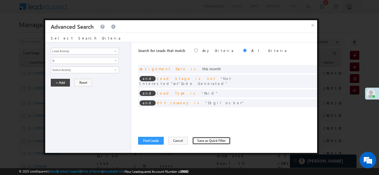
click at [197, 140] on button "Save as Quick Filter" at bounding box center [211, 141] width 38 height 8
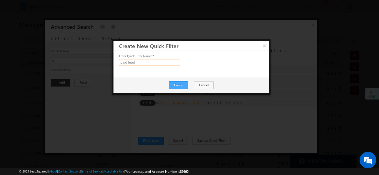
type input "paid lead"
click at [177, 84] on button "Create" at bounding box center [178, 85] width 19 height 8
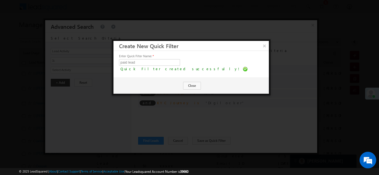
click at [168, 122] on div at bounding box center [189, 87] width 379 height 175
click at [264, 46] on button "×" at bounding box center [263, 46] width 9 height 10
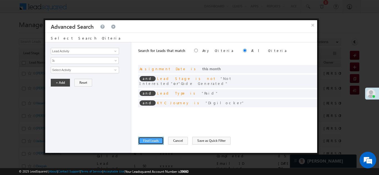
click at [149, 142] on button "Find Leads" at bounding box center [151, 141] width 26 height 8
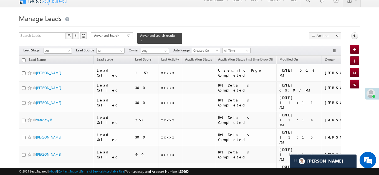
scroll to position [0, 0]
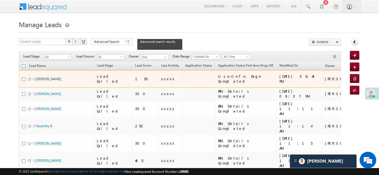
click at [47, 77] on link "Tukheswar Hazarika" at bounding box center [48, 79] width 25 height 4
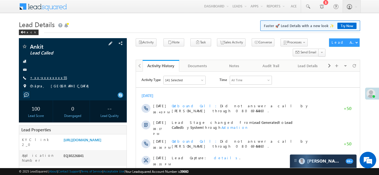
click at [44, 77] on link "+xx-xxxxxxxx55" at bounding box center [48, 77] width 37 height 5
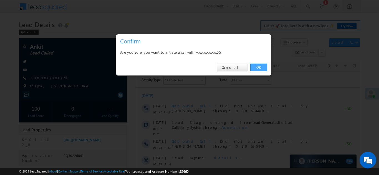
click at [256, 65] on link "OK" at bounding box center [258, 68] width 17 height 8
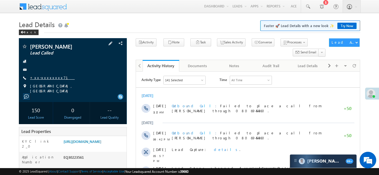
click at [44, 76] on link "+xx-xxxxxxxx71" at bounding box center [52, 77] width 45 height 5
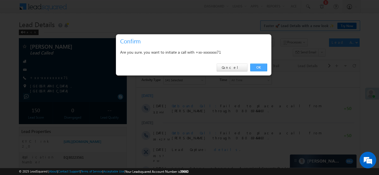
click at [256, 67] on link "OK" at bounding box center [258, 68] width 17 height 8
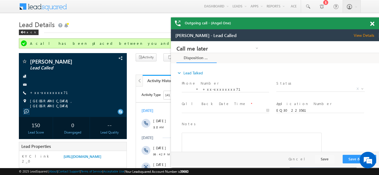
click at [373, 24] on span at bounding box center [372, 24] width 4 height 5
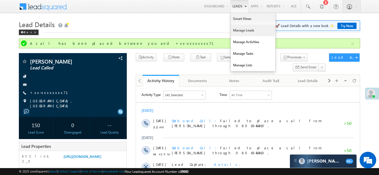
click at [238, 29] on link "Manage Leads" at bounding box center [253, 31] width 44 height 12
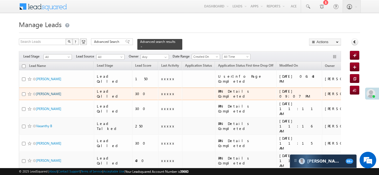
click at [43, 92] on link "Rajnish Kumar" at bounding box center [48, 94] width 25 height 4
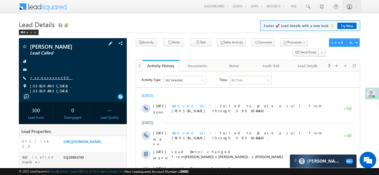
click at [44, 78] on link "+xx-xxxxxxxx90" at bounding box center [51, 77] width 42 height 5
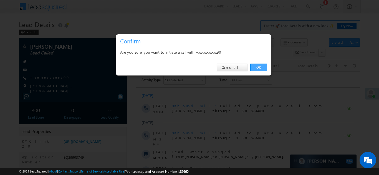
click at [259, 67] on link "OK" at bounding box center [258, 68] width 17 height 8
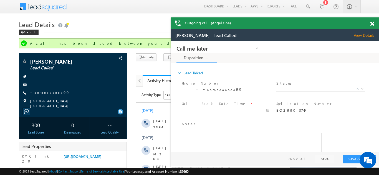
click at [372, 22] on span at bounding box center [372, 24] width 4 height 5
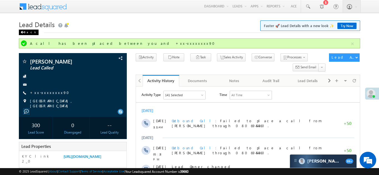
click at [27, 30] on div "Back" at bounding box center [29, 33] width 20 height 6
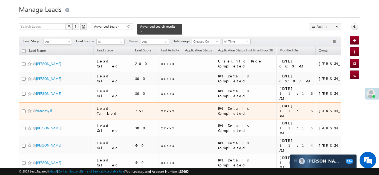
scroll to position [16, 0]
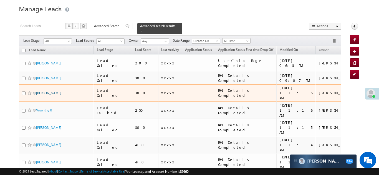
click at [44, 91] on link "[PERSON_NAME]" at bounding box center [48, 93] width 25 height 4
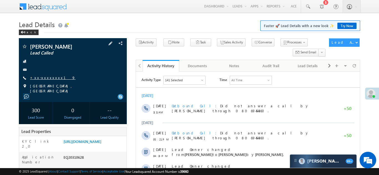
click at [46, 79] on link "+xx-xxxxxxxx19" at bounding box center [52, 77] width 45 height 5
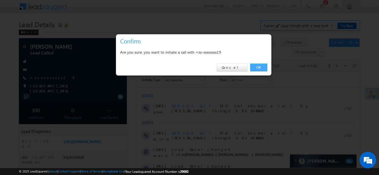
click at [259, 68] on link "OK" at bounding box center [258, 68] width 17 height 8
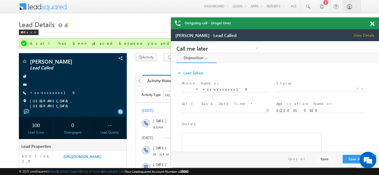
click at [372, 23] on span at bounding box center [372, 24] width 4 height 5
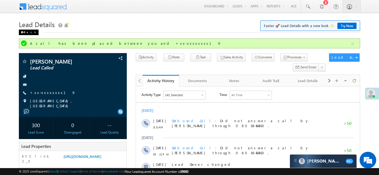
click at [26, 31] on div "Back" at bounding box center [29, 33] width 20 height 6
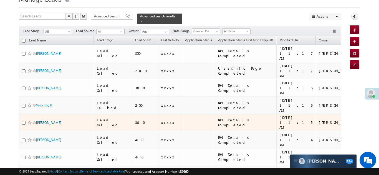
scroll to position [26, 0]
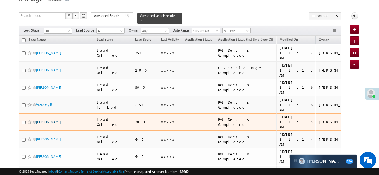
click at [50, 120] on link "[PERSON_NAME]" at bounding box center [48, 122] width 25 height 4
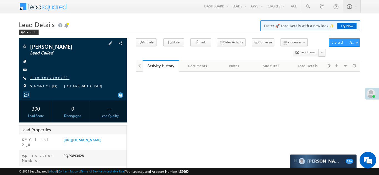
click at [44, 78] on link "+xx-xxxxxxxx32" at bounding box center [49, 77] width 39 height 5
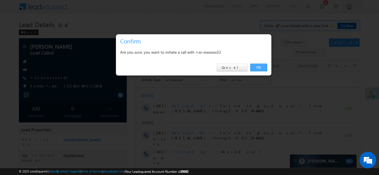
click at [260, 67] on link "OK" at bounding box center [258, 68] width 17 height 8
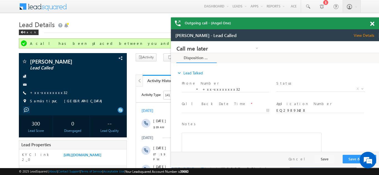
click at [373, 24] on span at bounding box center [372, 24] width 4 height 5
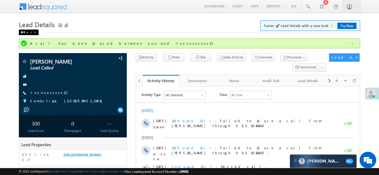
click at [23, 33] on span at bounding box center [22, 32] width 3 height 3
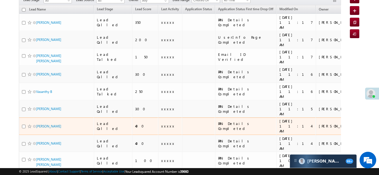
scroll to position [75, 0]
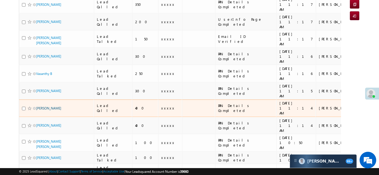
click at [47, 106] on link "[PERSON_NAME]" at bounding box center [48, 108] width 25 height 4
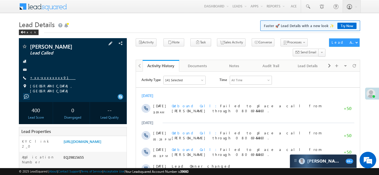
click at [46, 75] on link "+xx-xxxxxxxx91" at bounding box center [52, 77] width 45 height 5
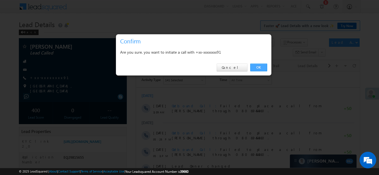
click at [257, 68] on link "OK" at bounding box center [258, 68] width 17 height 8
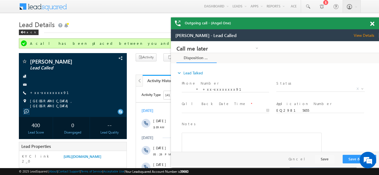
click at [372, 23] on span at bounding box center [372, 24] width 4 height 5
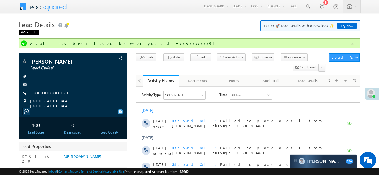
click at [26, 31] on div "Back" at bounding box center [29, 33] width 20 height 6
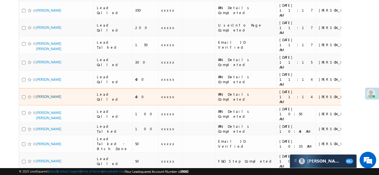
click at [46, 95] on link "[PERSON_NAME]" at bounding box center [48, 97] width 25 height 4
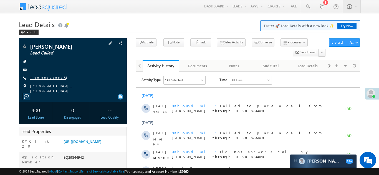
click at [42, 77] on link "+xx-xxxxxxxx54" at bounding box center [48, 77] width 36 height 5
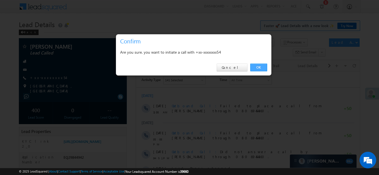
click at [258, 67] on link "OK" at bounding box center [258, 68] width 17 height 8
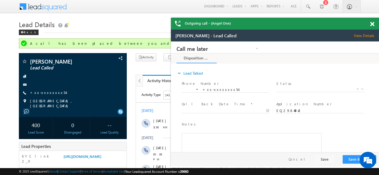
click at [371, 23] on span at bounding box center [372, 24] width 4 height 5
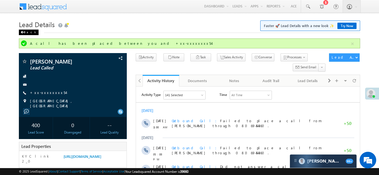
click at [26, 32] on div "Back" at bounding box center [29, 33] width 20 height 6
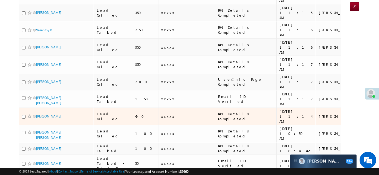
scroll to position [91, 0]
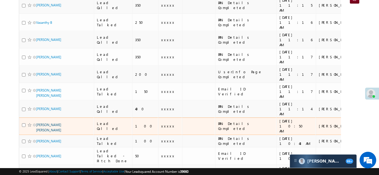
click at [49, 123] on link "[PERSON_NAME] [PERSON_NAME]" at bounding box center [48, 127] width 25 height 9
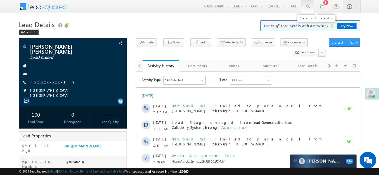
click at [306, 6] on span at bounding box center [308, 7] width 6 height 6
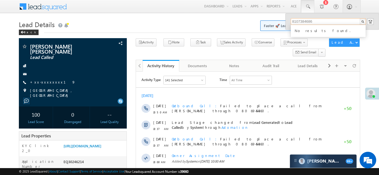
type input "8107384686"
click at [43, 83] on link "+xx-xxxxxxxx19" at bounding box center [52, 82] width 45 height 5
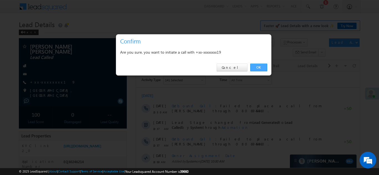
click at [255, 67] on link "OK" at bounding box center [258, 68] width 17 height 8
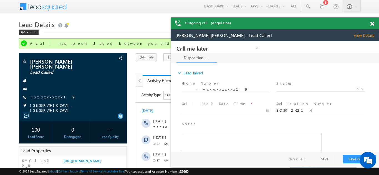
click at [370, 23] on span at bounding box center [372, 24] width 4 height 5
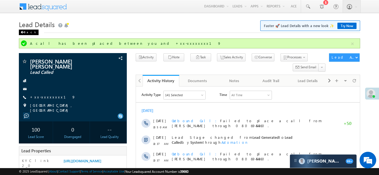
click at [26, 32] on div "Back" at bounding box center [29, 33] width 20 height 6
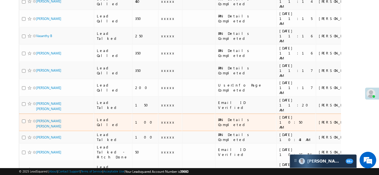
scroll to position [106, 0]
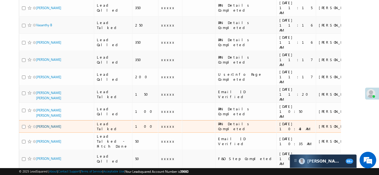
click at [42, 125] on link "[PERSON_NAME]" at bounding box center [48, 127] width 25 height 4
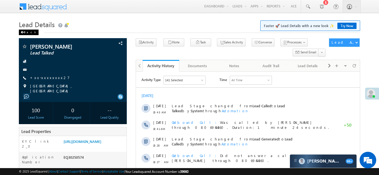
click at [27, 32] on div "Back" at bounding box center [29, 33] width 20 height 6
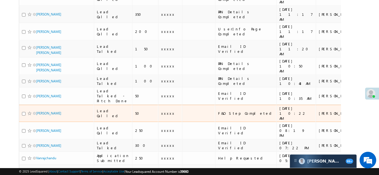
scroll to position [184, 0]
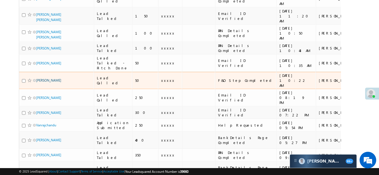
click at [50, 78] on link "[PERSON_NAME]" at bounding box center [48, 80] width 25 height 4
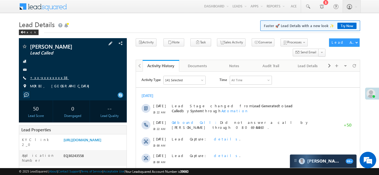
click at [46, 78] on link "+xx-xxxxxxxx38" at bounding box center [49, 77] width 39 height 5
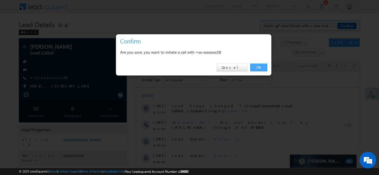
click at [259, 66] on link "OK" at bounding box center [258, 68] width 17 height 8
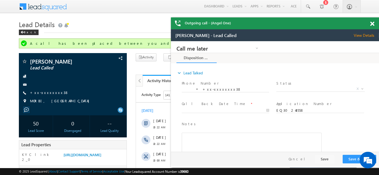
click at [371, 23] on span at bounding box center [372, 24] width 4 height 5
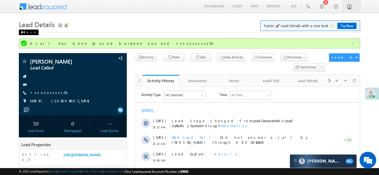
click at [28, 31] on div "Back" at bounding box center [29, 33] width 20 height 6
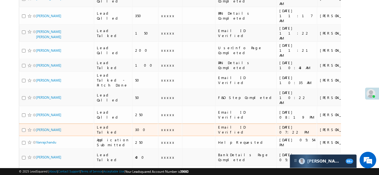
scroll to position [175, 0]
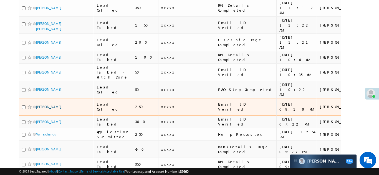
click at [47, 105] on link "[PERSON_NAME]" at bounding box center [48, 107] width 25 height 4
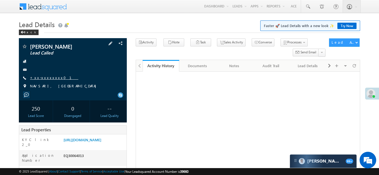
click at [43, 78] on link "+xx-xxxxxxxx01" at bounding box center [54, 77] width 48 height 5
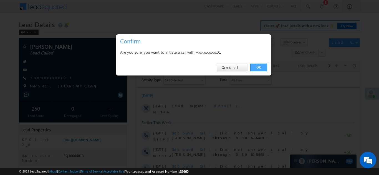
click at [256, 68] on link "OK" at bounding box center [258, 68] width 17 height 8
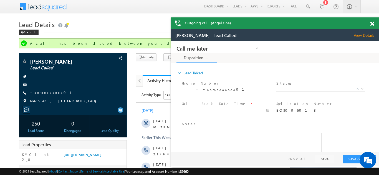
click at [373, 25] on span at bounding box center [372, 24] width 4 height 5
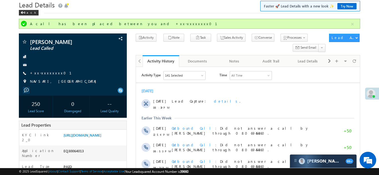
scroll to position [17, 0]
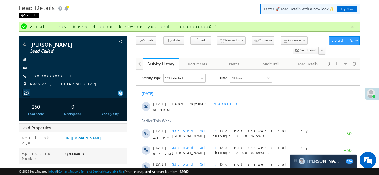
click at [26, 15] on div "Back" at bounding box center [29, 16] width 20 height 6
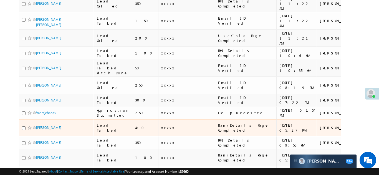
scroll to position [195, 0]
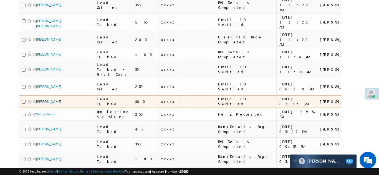
click at [43, 100] on link "[PERSON_NAME]" at bounding box center [48, 102] width 25 height 4
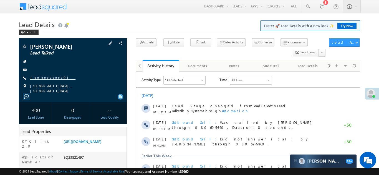
click at [41, 79] on link "+xx-xxxxxxxx91" at bounding box center [52, 77] width 45 height 5
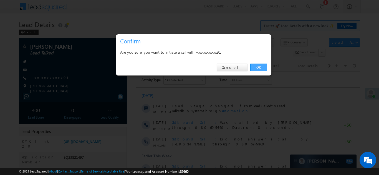
click at [258, 66] on link "OK" at bounding box center [258, 68] width 17 height 8
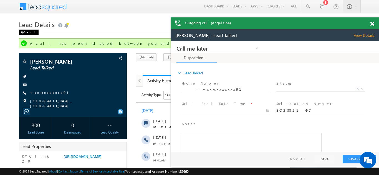
click at [23, 32] on span at bounding box center [22, 32] width 3 height 3
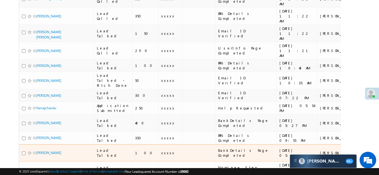
scroll to position [214, 0]
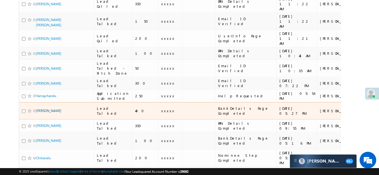
click at [50, 109] on link "[PERSON_NAME]" at bounding box center [48, 111] width 25 height 4
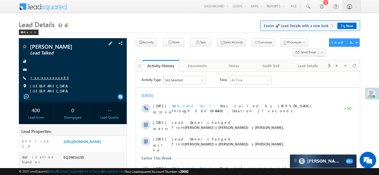
click at [45, 80] on link "+xx-xxxxxxxx86" at bounding box center [49, 77] width 39 height 5
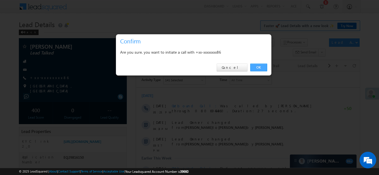
click at [258, 68] on link "OK" at bounding box center [258, 68] width 17 height 8
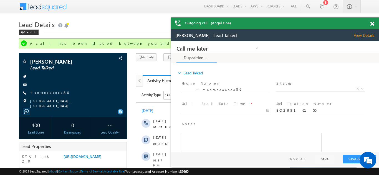
click at [372, 24] on span at bounding box center [372, 24] width 4 height 5
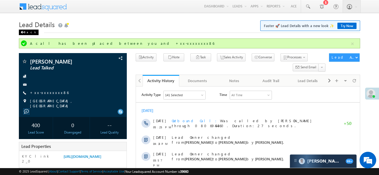
click at [26, 32] on div "Back" at bounding box center [29, 33] width 20 height 6
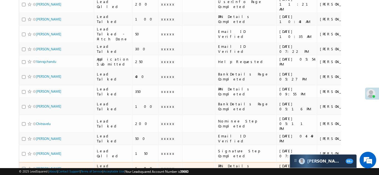
scroll to position [266, 0]
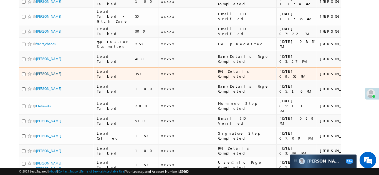
click at [45, 72] on link "[PERSON_NAME]" at bounding box center [48, 74] width 25 height 4
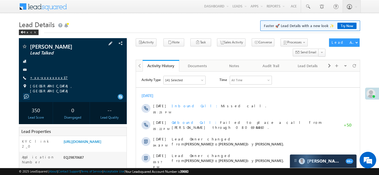
click at [46, 78] on link "+xx-xxxxxxxx37" at bounding box center [49, 77] width 38 height 5
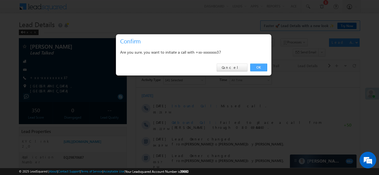
click at [257, 66] on link "OK" at bounding box center [258, 68] width 17 height 8
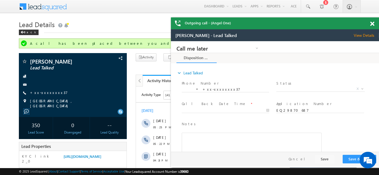
click at [371, 24] on span at bounding box center [372, 24] width 4 height 5
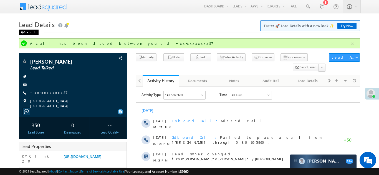
click at [27, 31] on div "Back" at bounding box center [29, 33] width 20 height 6
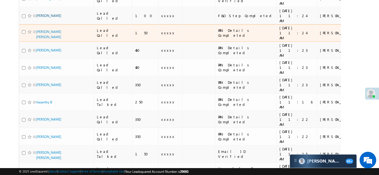
scroll to position [220, 0]
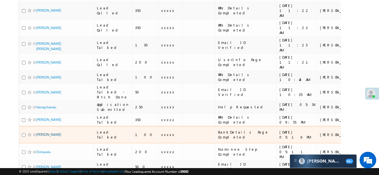
click at [42, 133] on link "Madav javar" at bounding box center [48, 135] width 25 height 4
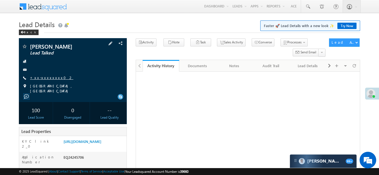
click at [45, 78] on link "+xx-xxxxxxxx02" at bounding box center [51, 77] width 43 height 5
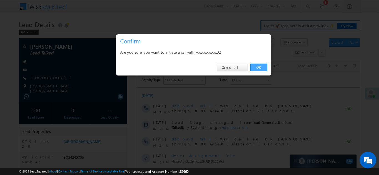
click at [259, 68] on link "OK" at bounding box center [258, 68] width 17 height 8
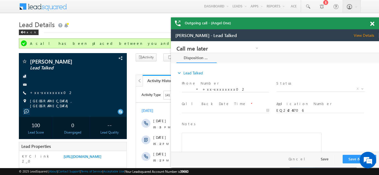
click at [372, 24] on span at bounding box center [372, 24] width 4 height 5
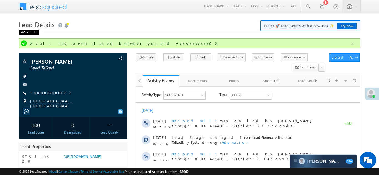
click at [29, 30] on div "Back" at bounding box center [29, 33] width 20 height 6
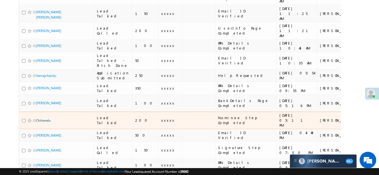
click at [44, 119] on link "Chitravelu" at bounding box center [43, 121] width 15 height 4
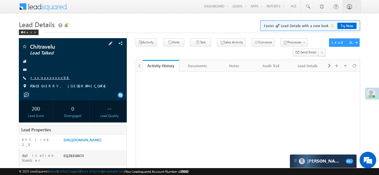
click at [44, 78] on link "+xx-xxxxxxxx98" at bounding box center [50, 77] width 40 height 5
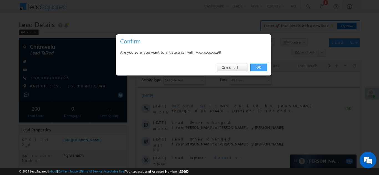
click at [258, 67] on link "OK" at bounding box center [258, 68] width 17 height 8
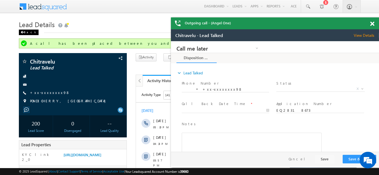
click at [26, 30] on div "Back" at bounding box center [29, 33] width 20 height 6
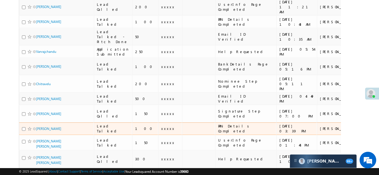
scroll to position [299, 0]
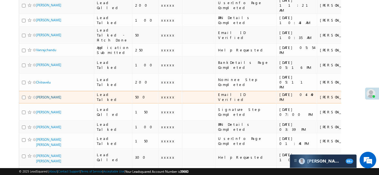
click at [44, 95] on link "[PERSON_NAME]" at bounding box center [48, 97] width 25 height 4
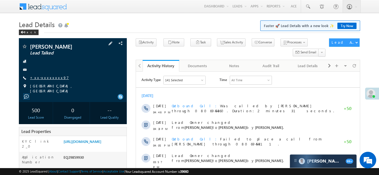
click at [45, 77] on link "+xx-xxxxxxxx97" at bounding box center [49, 77] width 39 height 5
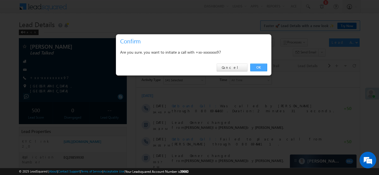
click at [257, 67] on link "OK" at bounding box center [258, 68] width 17 height 8
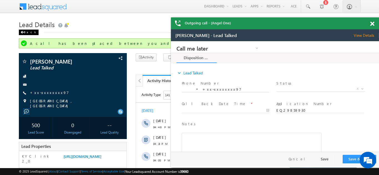
click at [28, 32] on div "Back" at bounding box center [29, 33] width 20 height 6
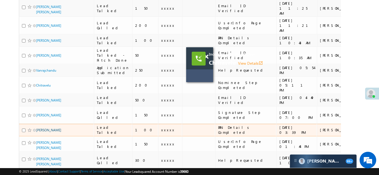
click at [44, 128] on link "[PERSON_NAME]" at bounding box center [48, 130] width 25 height 4
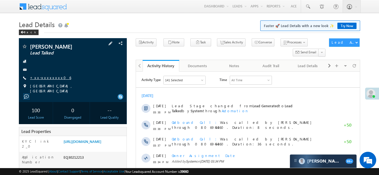
click at [41, 77] on link "+xx-xxxxxxxx06" at bounding box center [50, 77] width 41 height 5
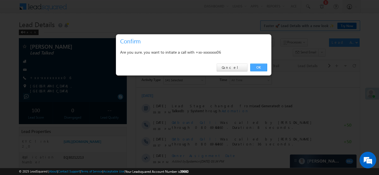
click at [256, 67] on link "OK" at bounding box center [258, 68] width 17 height 8
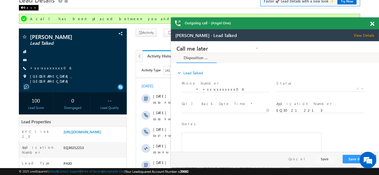
click at [24, 5] on div "Back" at bounding box center [29, 8] width 20 height 6
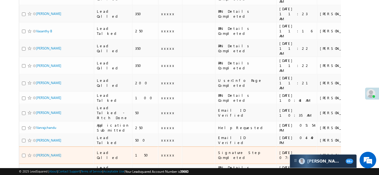
scroll to position [256, 0]
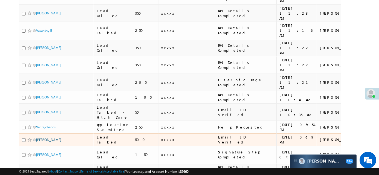
click at [42, 138] on link "Sanam Saroj" at bounding box center [48, 140] width 25 height 4
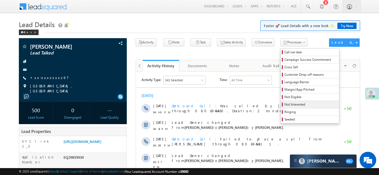
click at [284, 105] on span "Not Interested" at bounding box center [310, 104] width 53 height 5
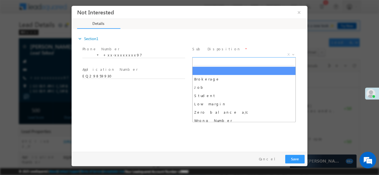
click at [227, 55] on span "X" at bounding box center [243, 55] width 103 height 6
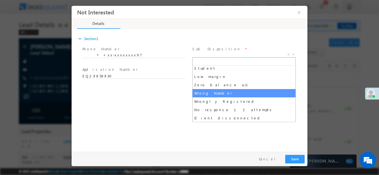
scroll to position [35, 0]
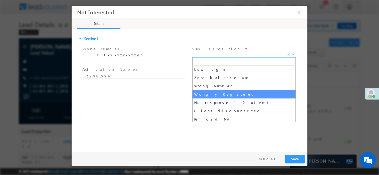
select select "Wrongly Registered"
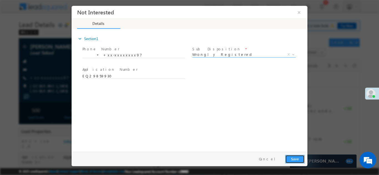
click at [289, 156] on button "Save" at bounding box center [294, 159] width 19 height 9
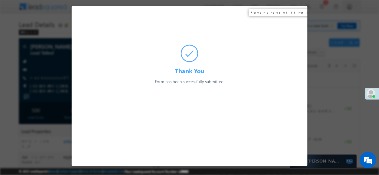
click at [298, 11] on div "Thank You Form has been successfully submitted. Preparing your form..." at bounding box center [190, 45] width 236 height 79
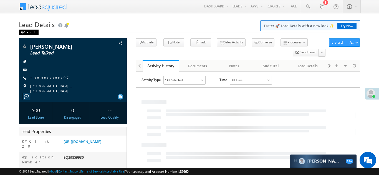
click at [26, 31] on div "Back" at bounding box center [29, 33] width 20 height 6
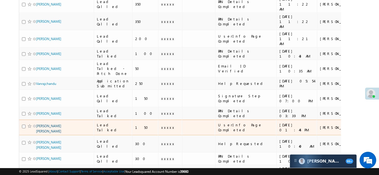
click at [44, 124] on link "Navnath babarao mutkule" at bounding box center [48, 128] width 25 height 9
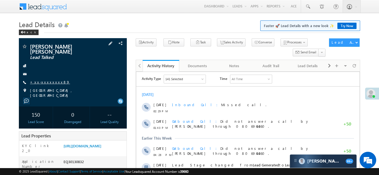
click at [41, 80] on link "+xx-xxxxxxxx89" at bounding box center [50, 82] width 40 height 5
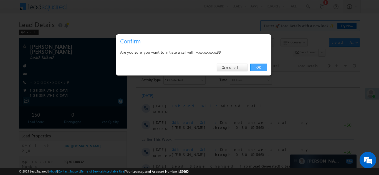
click at [258, 67] on link "OK" at bounding box center [258, 68] width 17 height 8
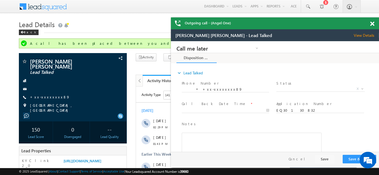
click at [373, 24] on span at bounding box center [372, 24] width 4 height 5
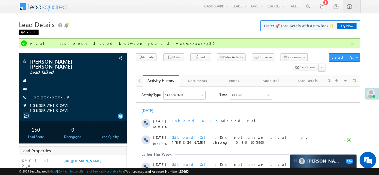
click at [27, 32] on div "Back" at bounding box center [29, 33] width 20 height 6
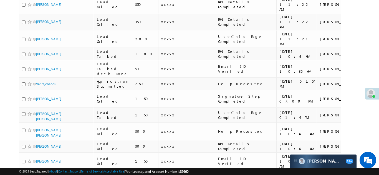
scroll to position [318, 0]
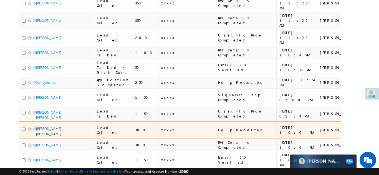
click at [49, 127] on link "[PERSON_NAME] [PERSON_NAME]" at bounding box center [48, 131] width 25 height 9
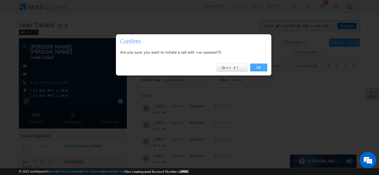
click at [257, 67] on link "OK" at bounding box center [258, 68] width 17 height 8
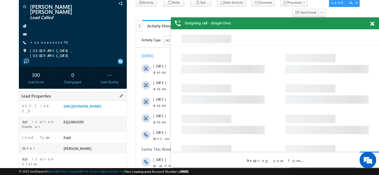
scroll to position [54, 0]
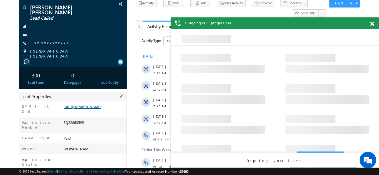
click at [94, 106] on link "https://angelbroking1-pk3em7sa.customui-test.leadsquared.com?leadId=e9049c8b-5a…" at bounding box center [82, 107] width 38 height 5
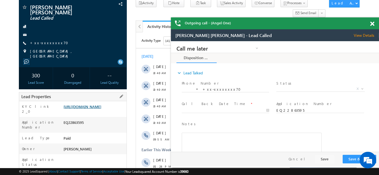
scroll to position [0, 0]
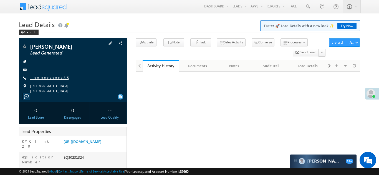
click at [43, 78] on link "+xx-xxxxxxxx85" at bounding box center [49, 77] width 39 height 5
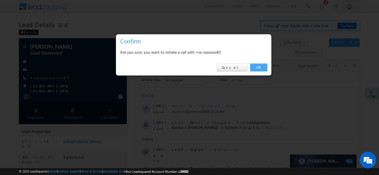
click at [257, 68] on link "OK" at bounding box center [258, 68] width 17 height 8
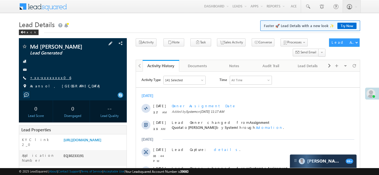
click at [47, 77] on link "+xx-xxxxxxxx06" at bounding box center [50, 77] width 41 height 5
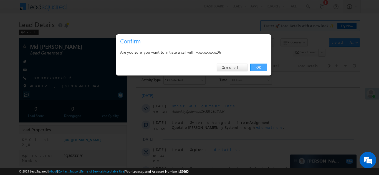
click at [258, 67] on link "OK" at bounding box center [258, 68] width 17 height 8
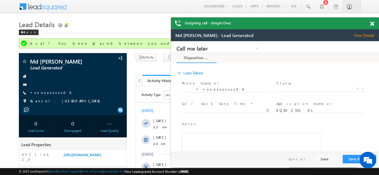
click at [372, 24] on span at bounding box center [372, 24] width 4 height 5
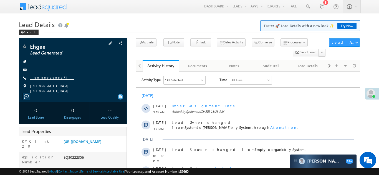
click at [40, 78] on link "+xx-xxxxxxxx51" at bounding box center [52, 77] width 44 height 5
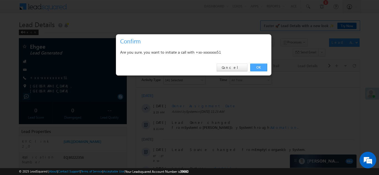
click at [259, 66] on link "OK" at bounding box center [258, 68] width 17 height 8
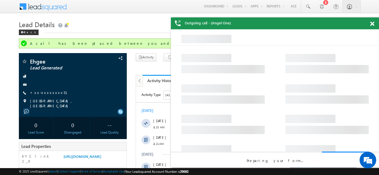
click at [373, 24] on span at bounding box center [372, 24] width 4 height 5
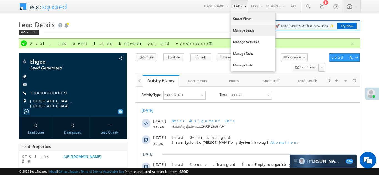
click at [237, 30] on link "Manage Leads" at bounding box center [253, 31] width 44 height 12
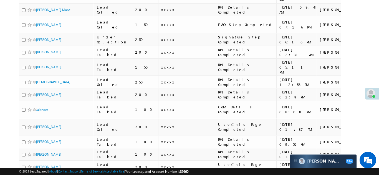
scroll to position [488, 0]
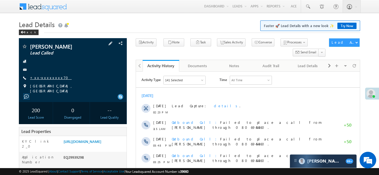
click at [40, 79] on link "+xx-xxxxxxxx70" at bounding box center [51, 77] width 42 height 5
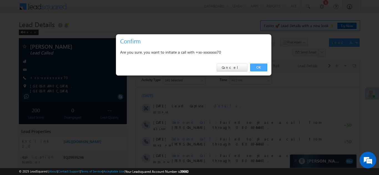
click at [257, 67] on link "OK" at bounding box center [258, 68] width 17 height 8
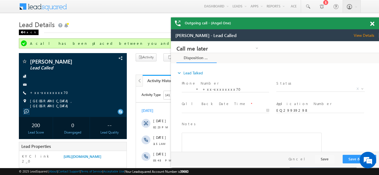
click at [27, 30] on div "Back" at bounding box center [29, 33] width 20 height 6
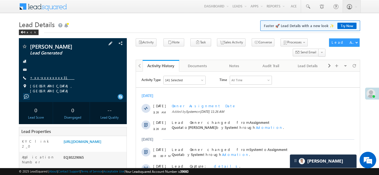
click at [44, 78] on link "+xx-xxxxxxxx31" at bounding box center [52, 77] width 44 height 5
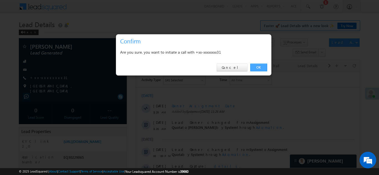
click at [257, 68] on link "OK" at bounding box center [258, 68] width 17 height 8
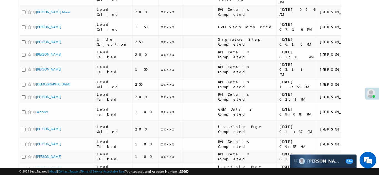
scroll to position [488, 0]
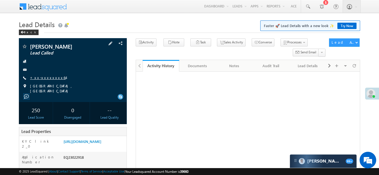
click at [43, 78] on link "+xx-xxxxxxxx64" at bounding box center [48, 77] width 36 height 5
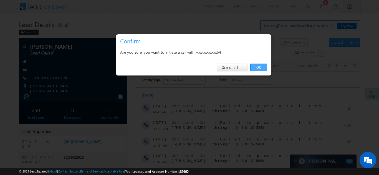
click at [254, 66] on link "OK" at bounding box center [258, 68] width 17 height 8
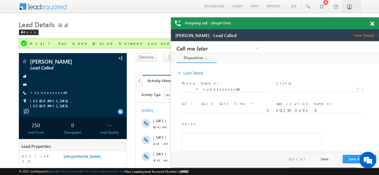
click at [371, 23] on span at bounding box center [372, 24] width 4 height 5
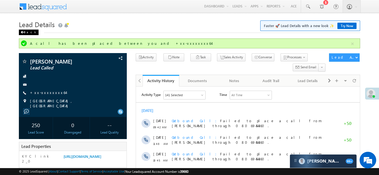
click at [26, 32] on div "Back" at bounding box center [29, 33] width 20 height 6
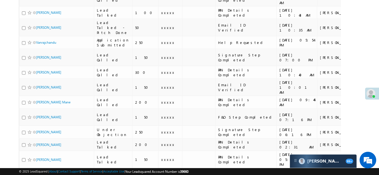
scroll to position [488, 0]
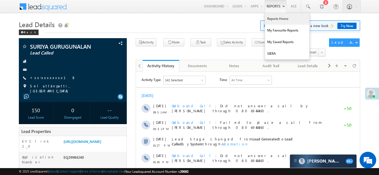
click at [274, 18] on link "Reports Home" at bounding box center [287, 19] width 44 height 12
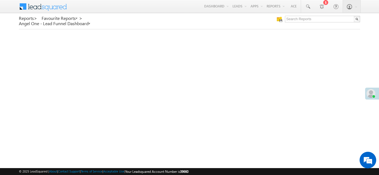
click at [116, 28] on div "Reports > Favourite Reports > Angel One - Lead Funnel Dashboard" at bounding box center [87, 22] width 137 height 13
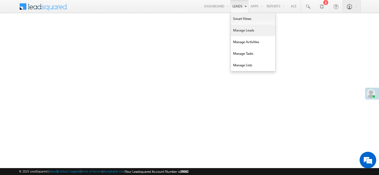
click at [243, 28] on link "Manage Leads" at bounding box center [253, 31] width 44 height 12
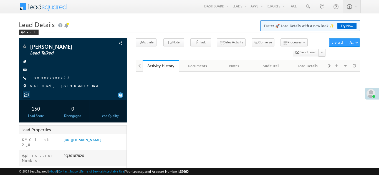
click at [45, 77] on link "+xx-xxxxxxxx23" at bounding box center [49, 77] width 39 height 5
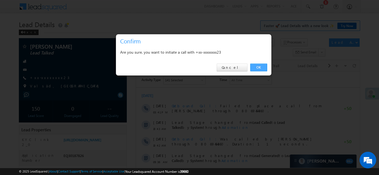
click at [258, 66] on link "OK" at bounding box center [258, 68] width 17 height 8
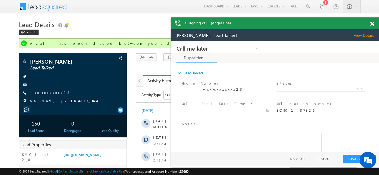
click at [373, 22] on span at bounding box center [372, 24] width 4 height 5
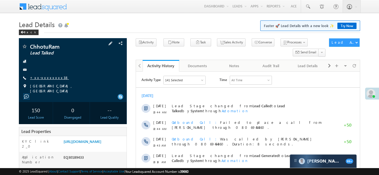
click at [45, 78] on link "+xx-xxxxxxxx38" at bounding box center [49, 77] width 39 height 5
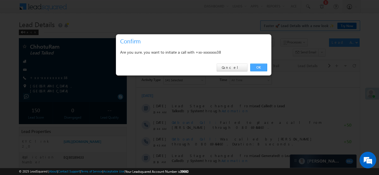
click at [257, 67] on link "OK" at bounding box center [258, 68] width 17 height 8
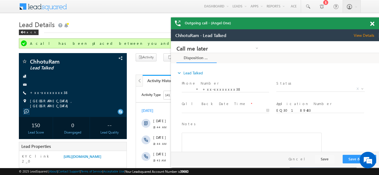
click at [372, 24] on span at bounding box center [372, 24] width 4 height 5
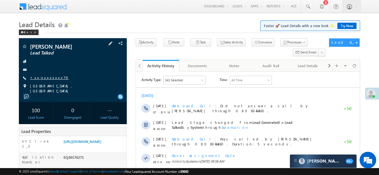
click at [49, 77] on link "+xx-xxxxxxxx79" at bounding box center [49, 77] width 39 height 5
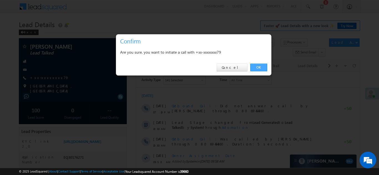
click at [254, 66] on link "OK" at bounding box center [258, 68] width 17 height 8
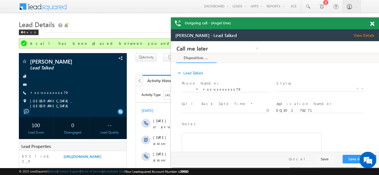
click at [372, 24] on span at bounding box center [372, 24] width 4 height 5
